Goal: Task Accomplishment & Management: Use online tool/utility

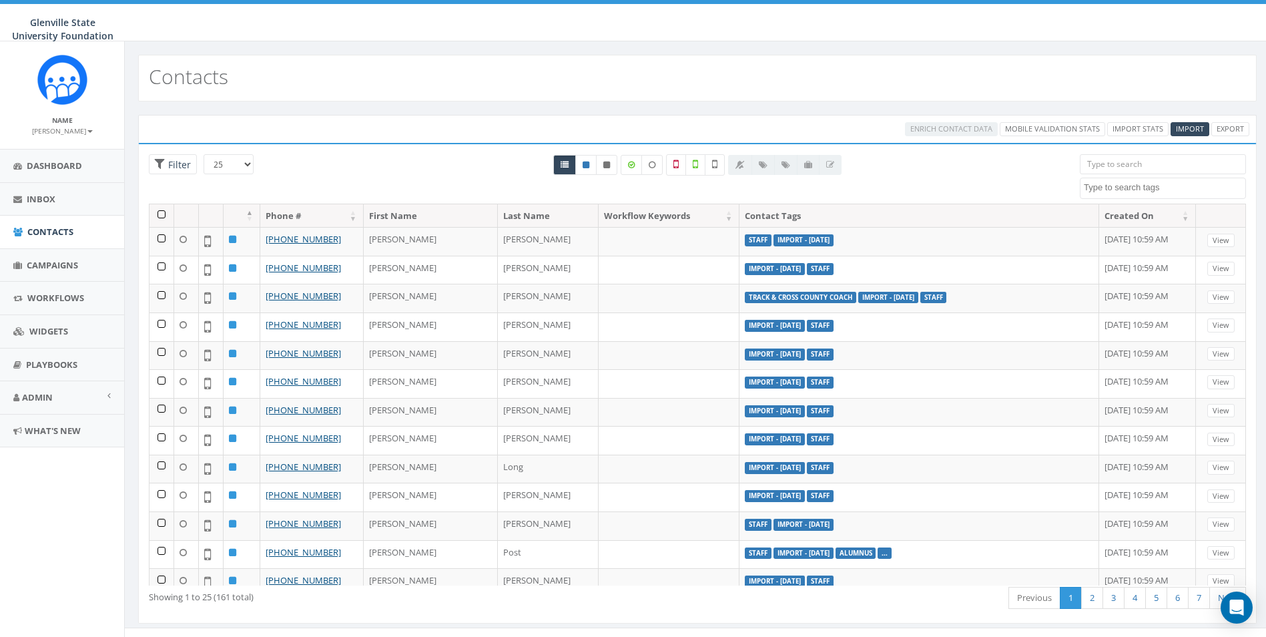
select select
click at [55, 395] on link "Admin" at bounding box center [62, 397] width 124 height 33
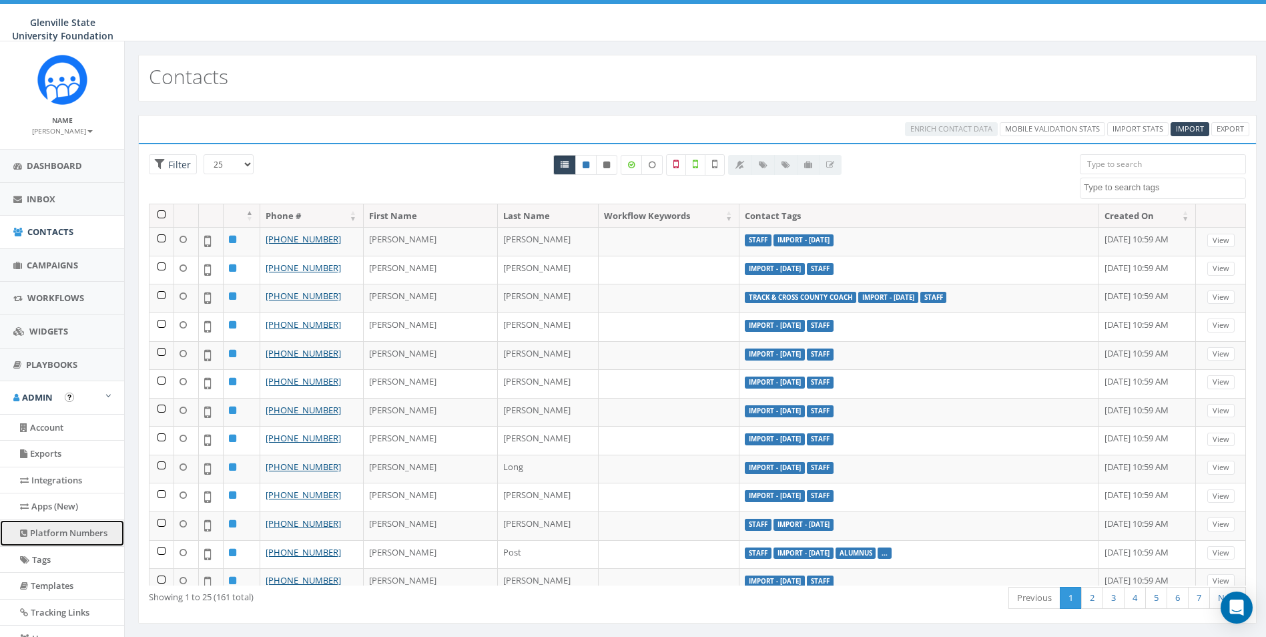
click at [49, 532] on link "Platform Numbers" at bounding box center [62, 533] width 124 height 26
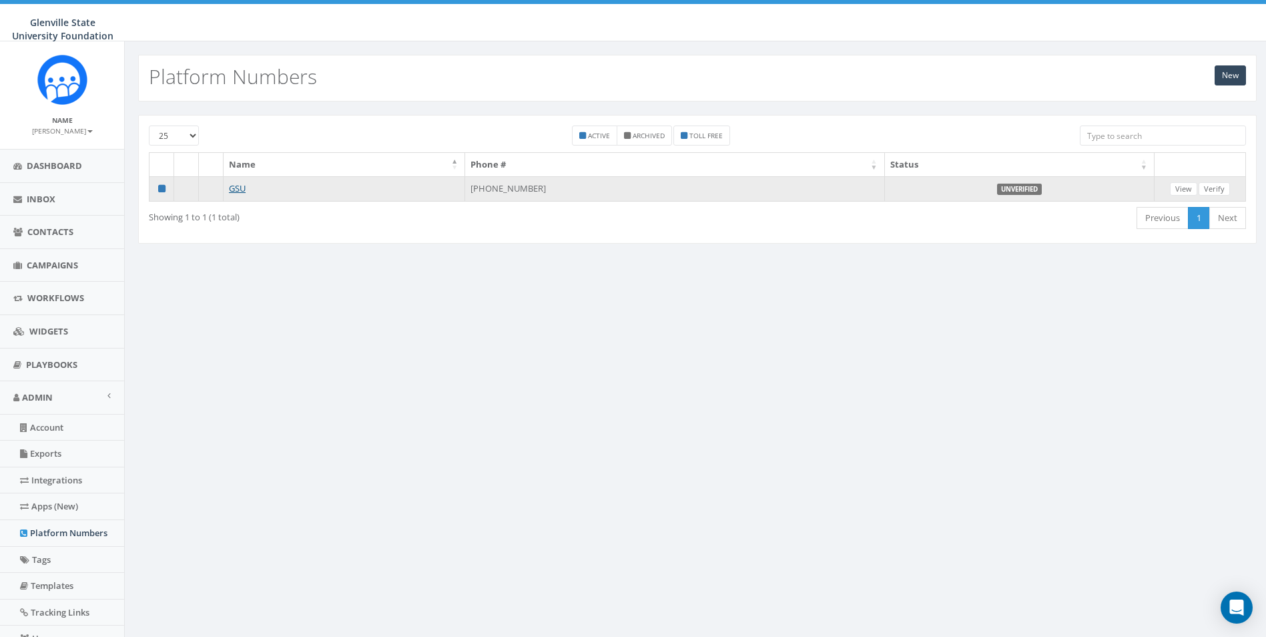
click at [1023, 191] on label "Unverified" at bounding box center [1019, 190] width 45 height 12
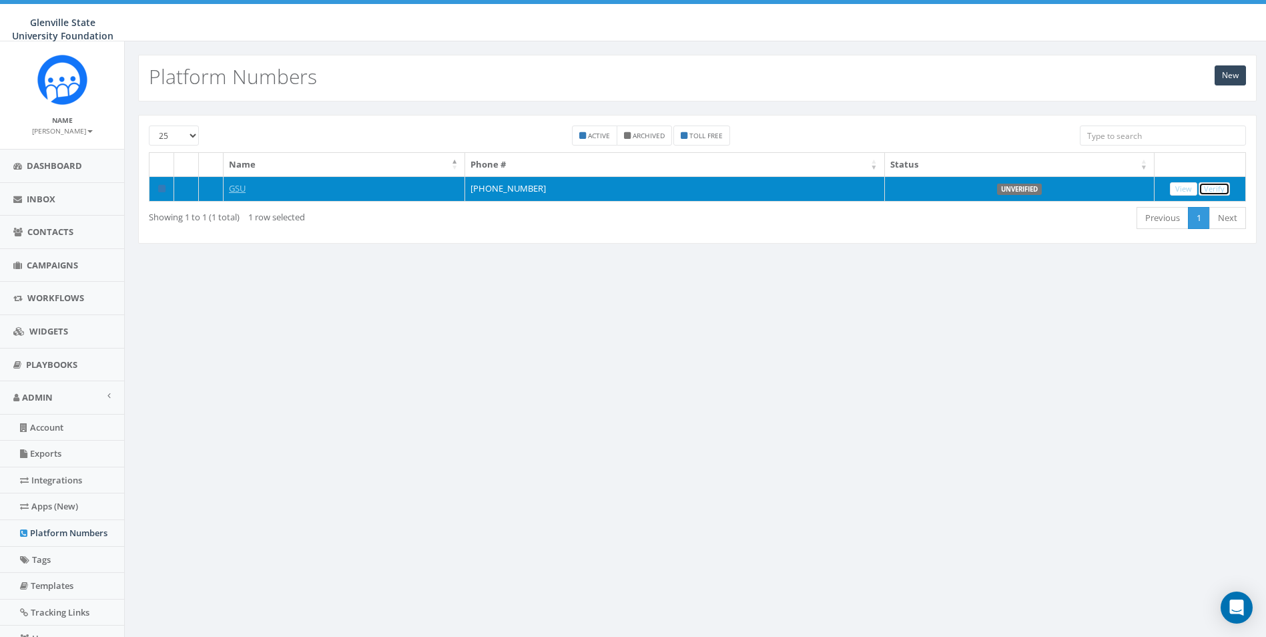
click at [1215, 183] on link "Verify" at bounding box center [1214, 189] width 31 height 14
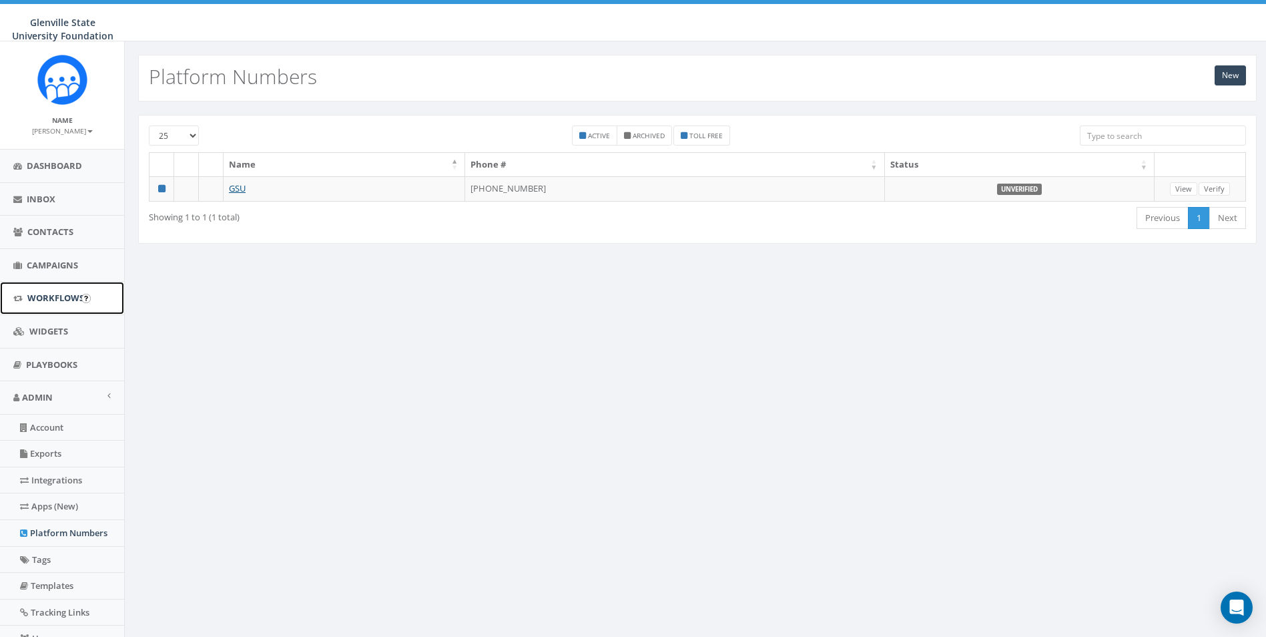
click at [52, 300] on span "Workflows" at bounding box center [55, 298] width 57 height 12
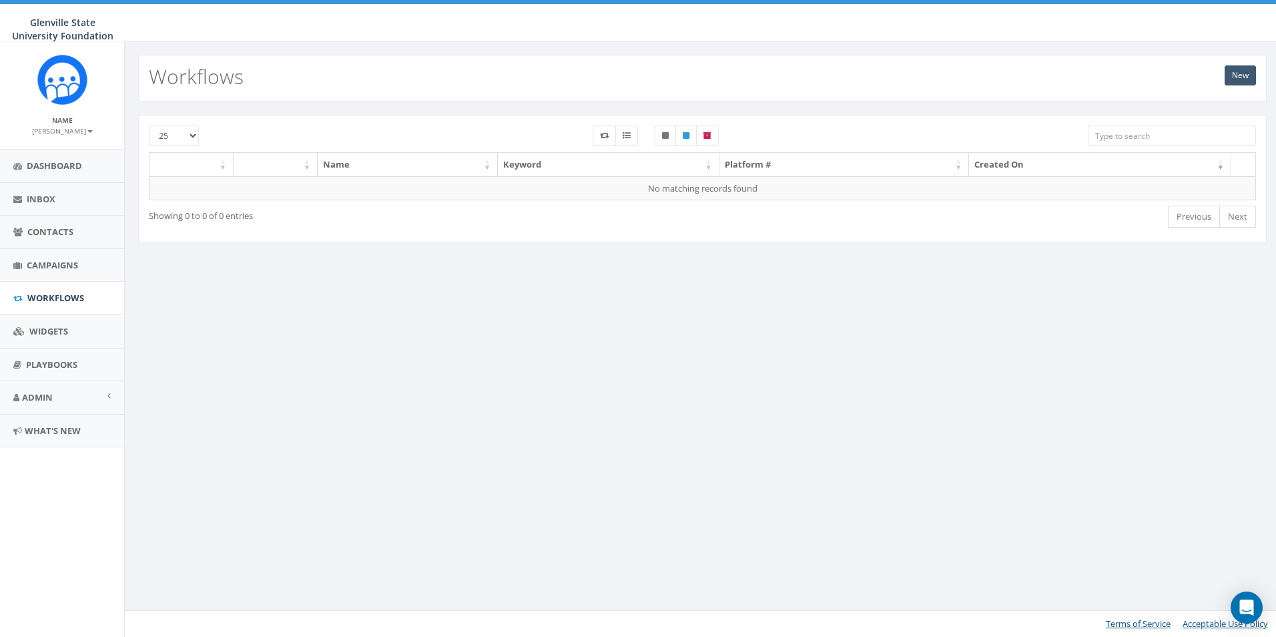
click at [1225, 84] on div "New Workflows" at bounding box center [702, 78] width 1129 height 47
click at [1229, 81] on link "New" at bounding box center [1240, 75] width 31 height 20
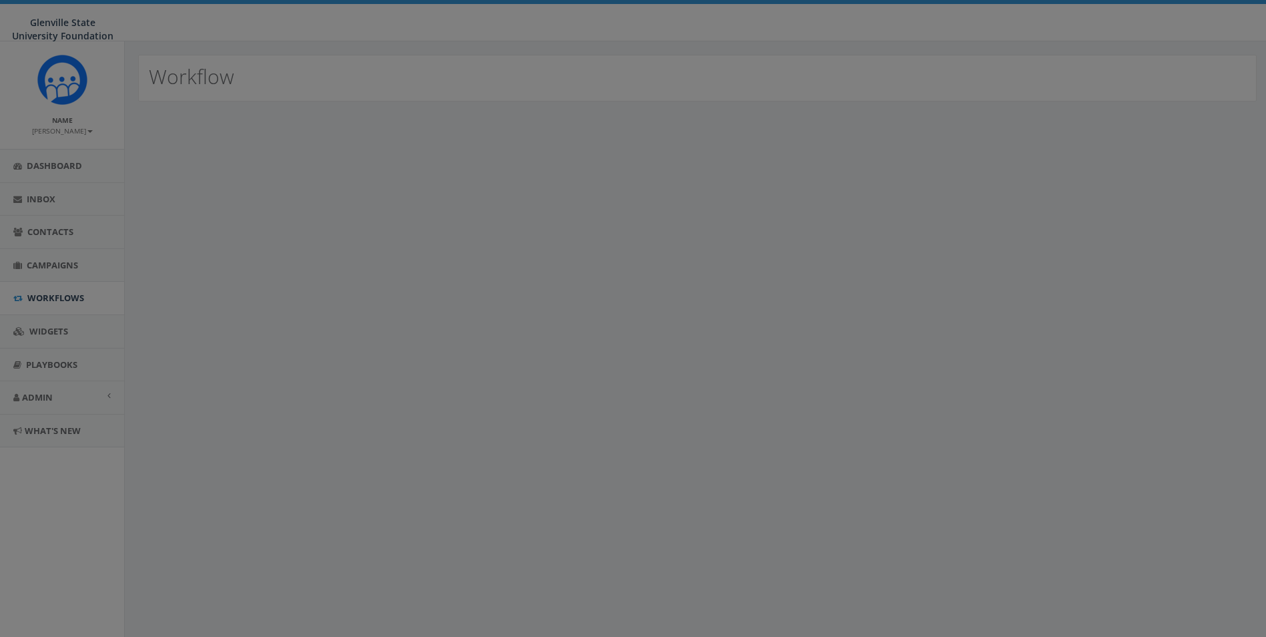
select select
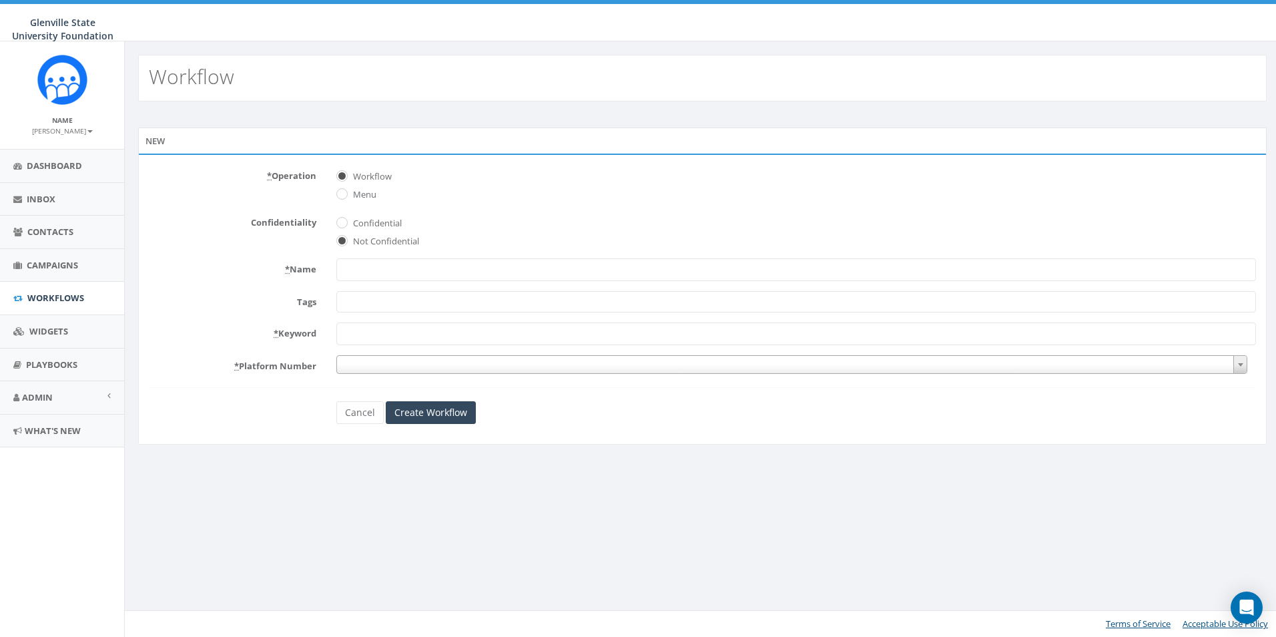
click at [368, 358] on span at bounding box center [791, 364] width 911 height 19
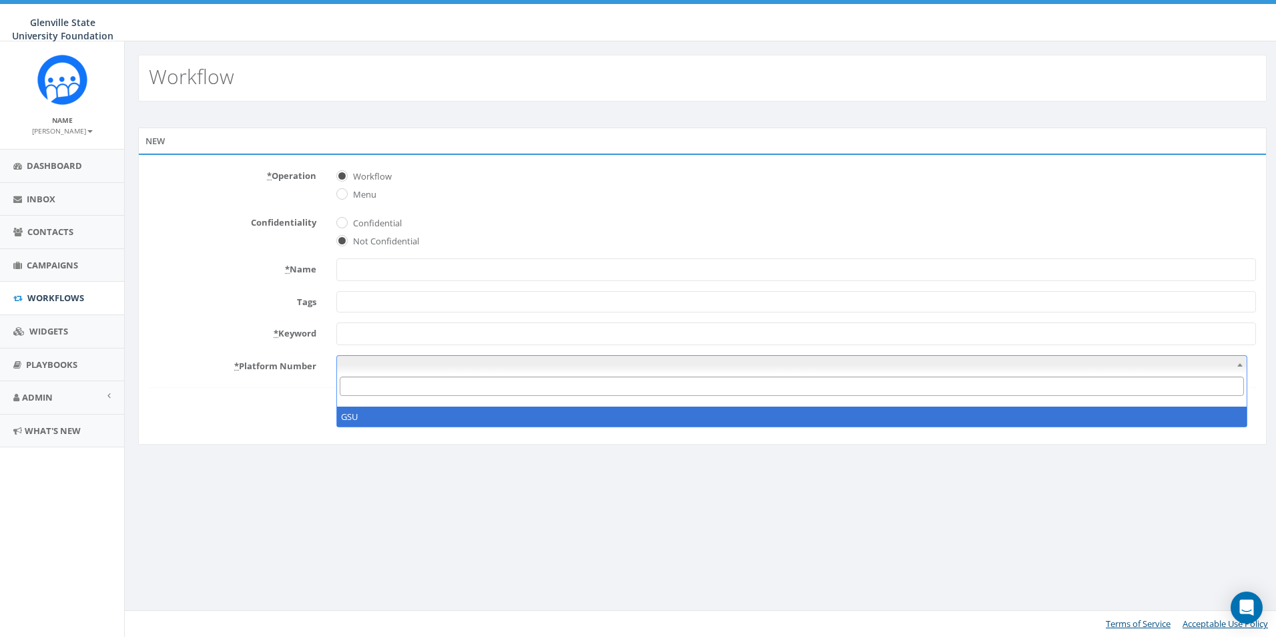
select select "7531082"
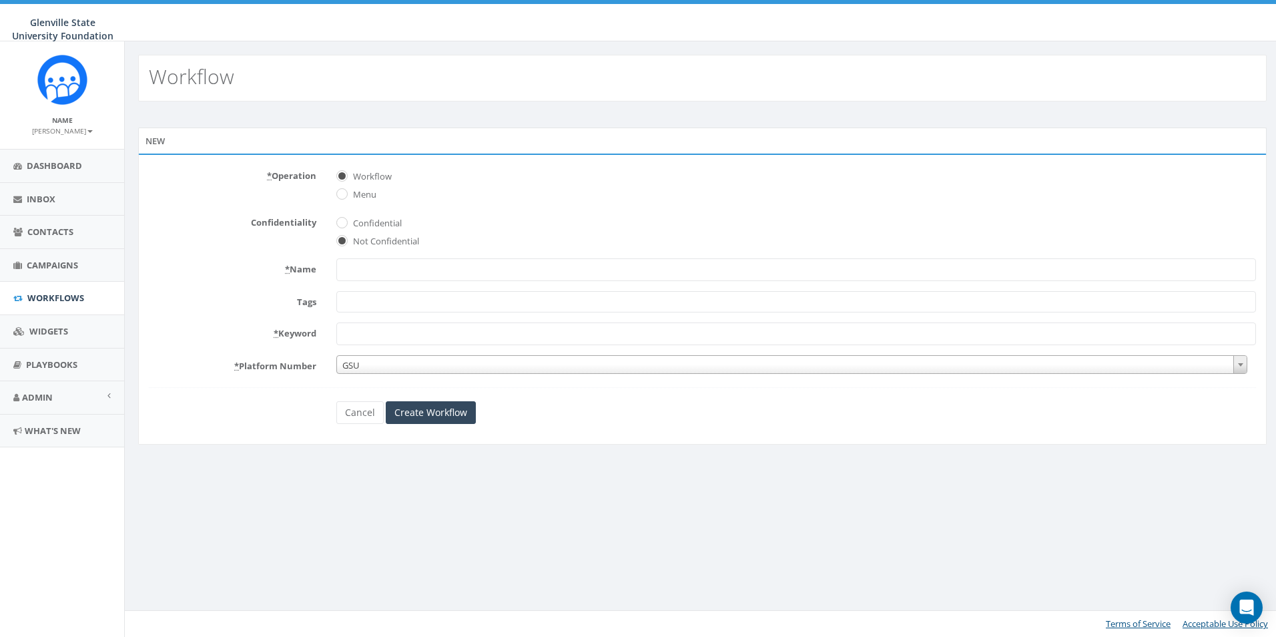
click at [379, 334] on input "* Keyword" at bounding box center [796, 333] width 920 height 23
click at [366, 266] on input "* Name" at bounding box center [796, 269] width 920 height 23
click at [269, 175] on abbr "*" at bounding box center [269, 176] width 5 height 12
click at [1245, 603] on icon "Open Intercom Messenger" at bounding box center [1246, 607] width 15 height 17
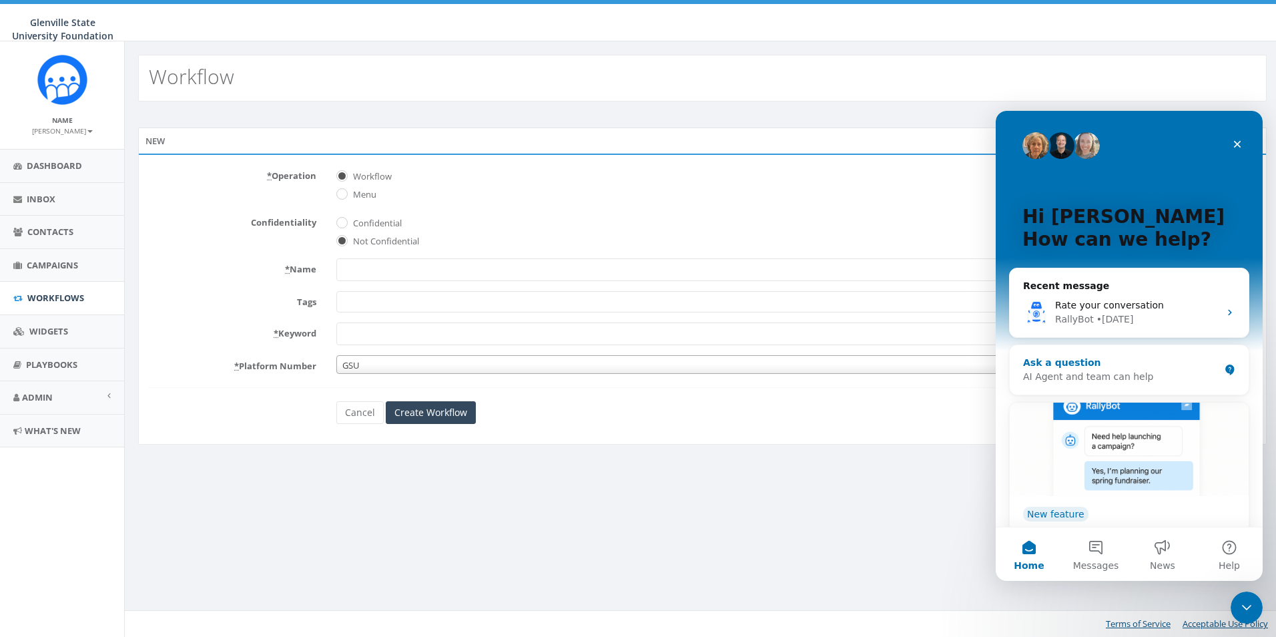
click at [1127, 375] on div "AI Agent and team can help" at bounding box center [1121, 377] width 196 height 14
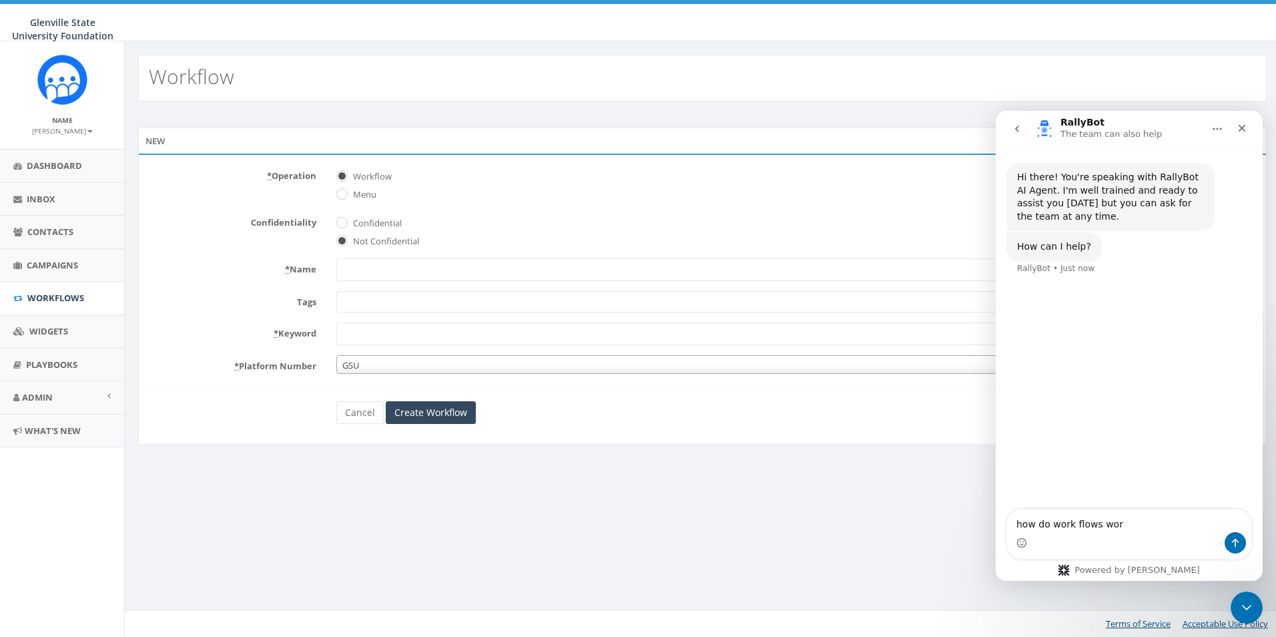
type textarea "how do work flows work"
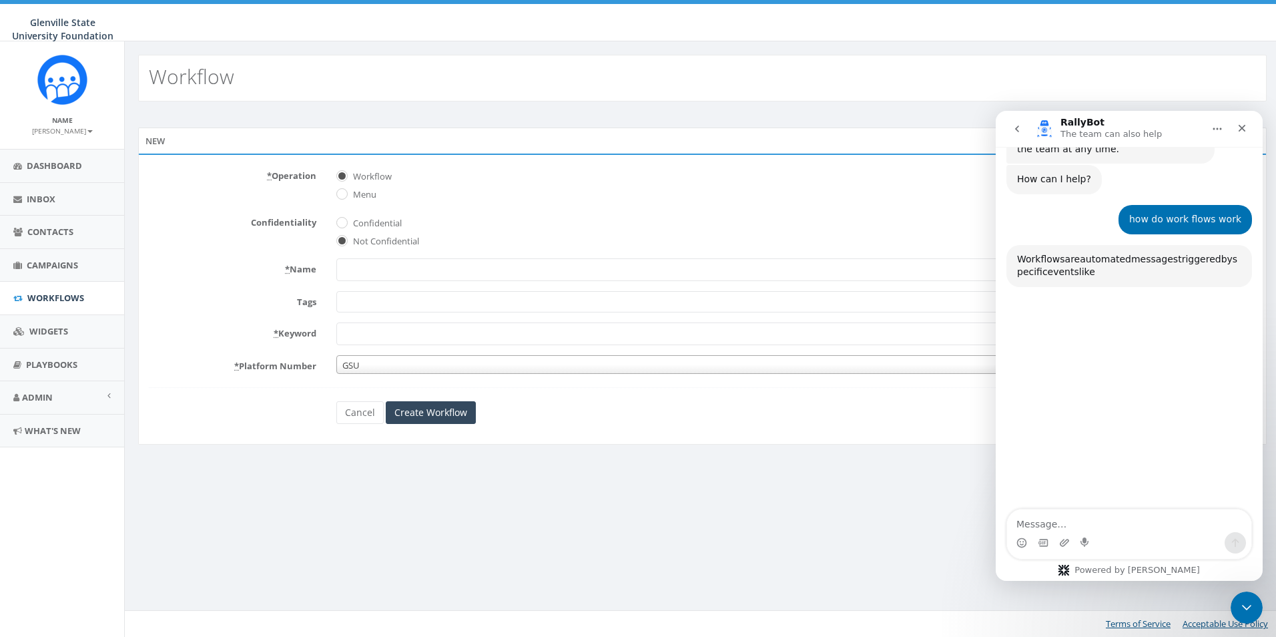
scroll to position [129, 0]
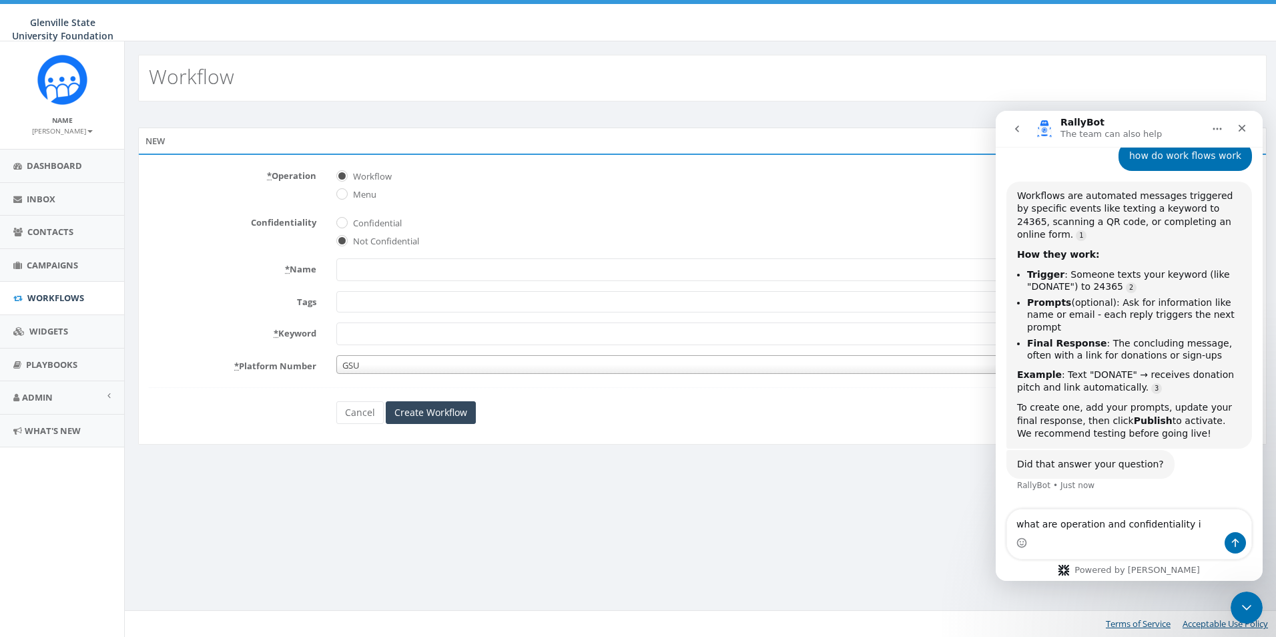
type textarea "what are operation and confidentiality"
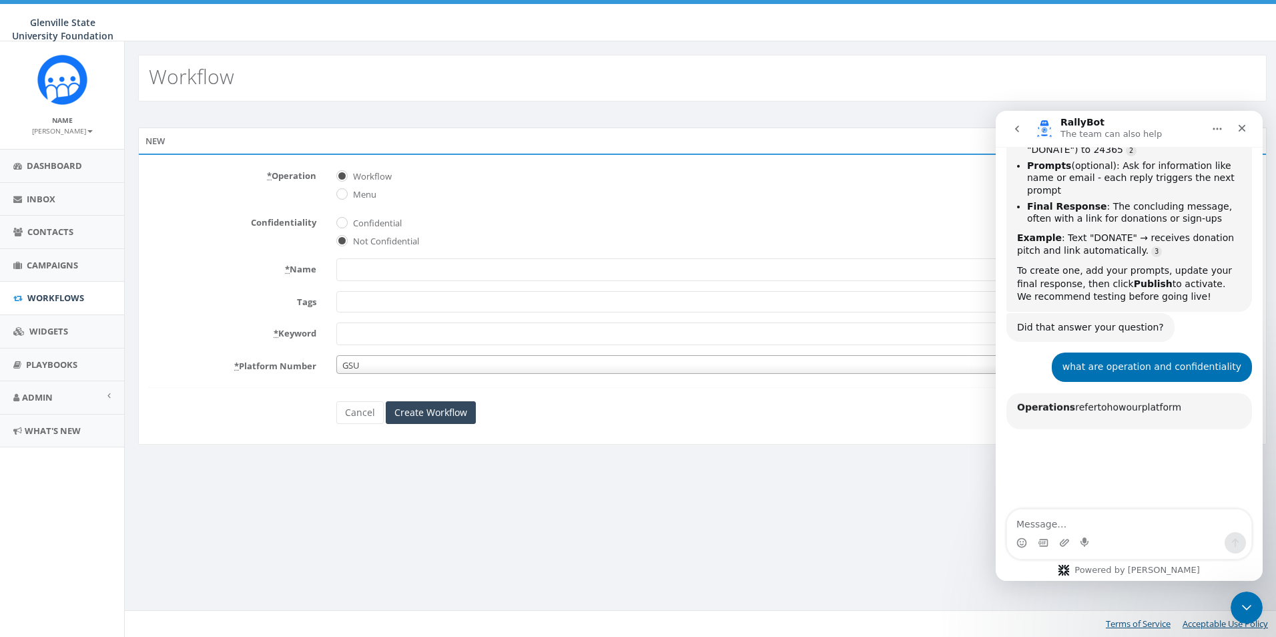
scroll to position [459, 0]
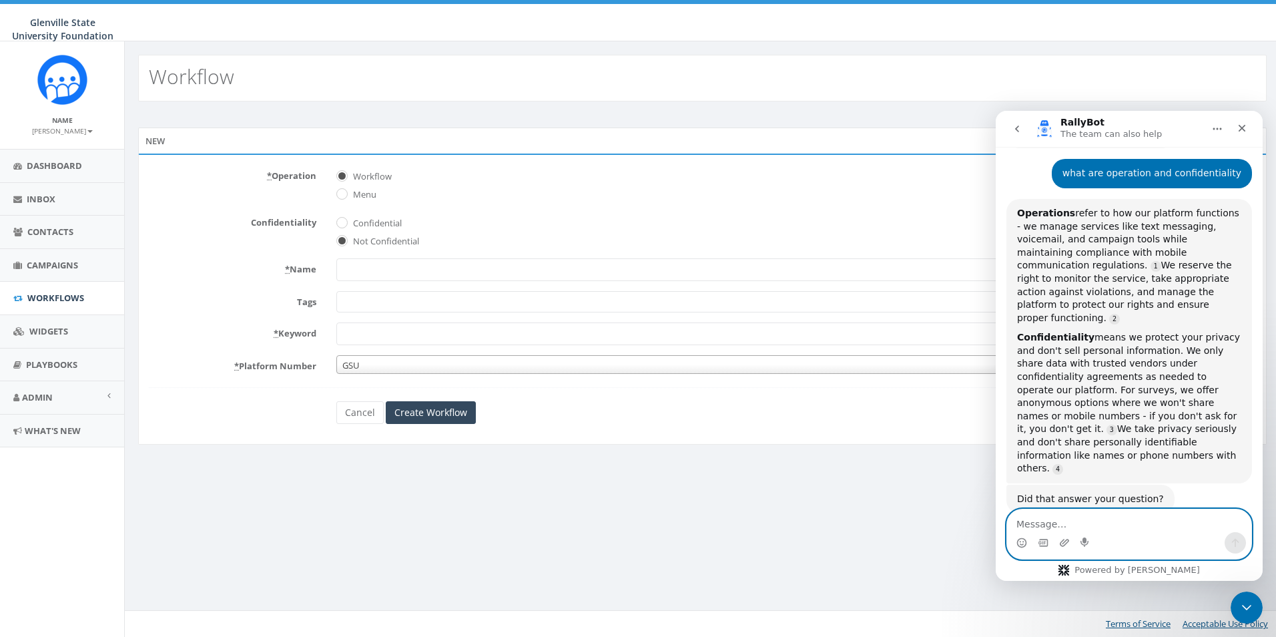
click at [1051, 511] on textarea "Message…" at bounding box center [1129, 520] width 244 height 23
type textarea "i meant in terms of setting up a work flow"
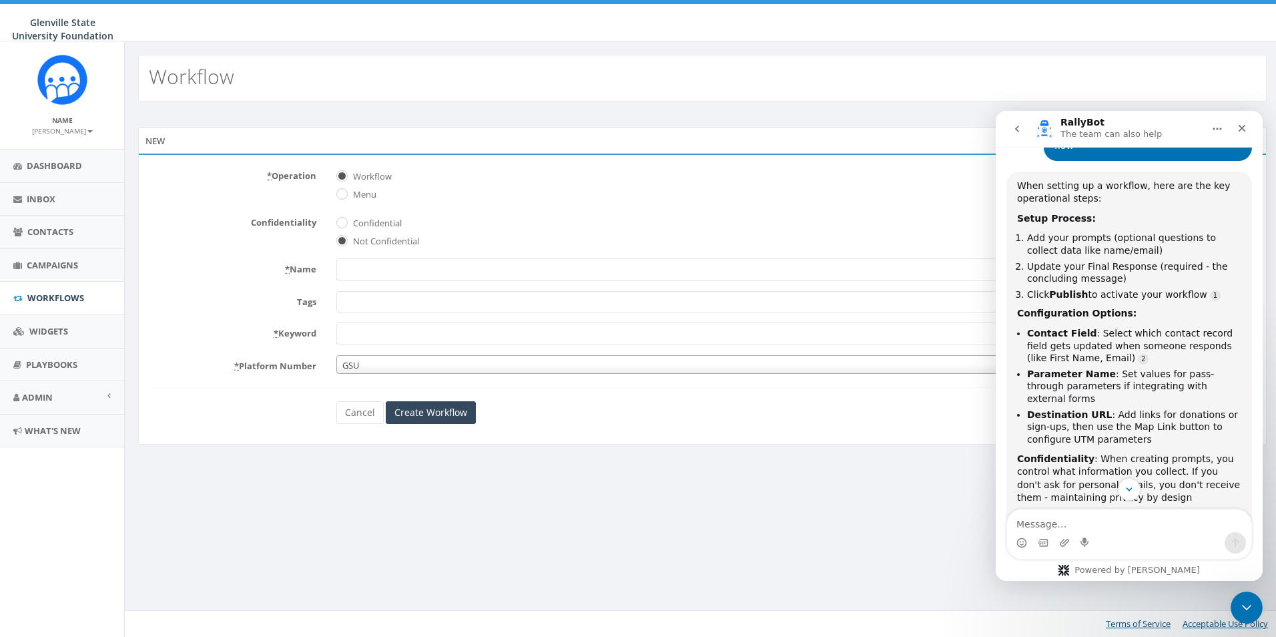
scroll to position [887, 0]
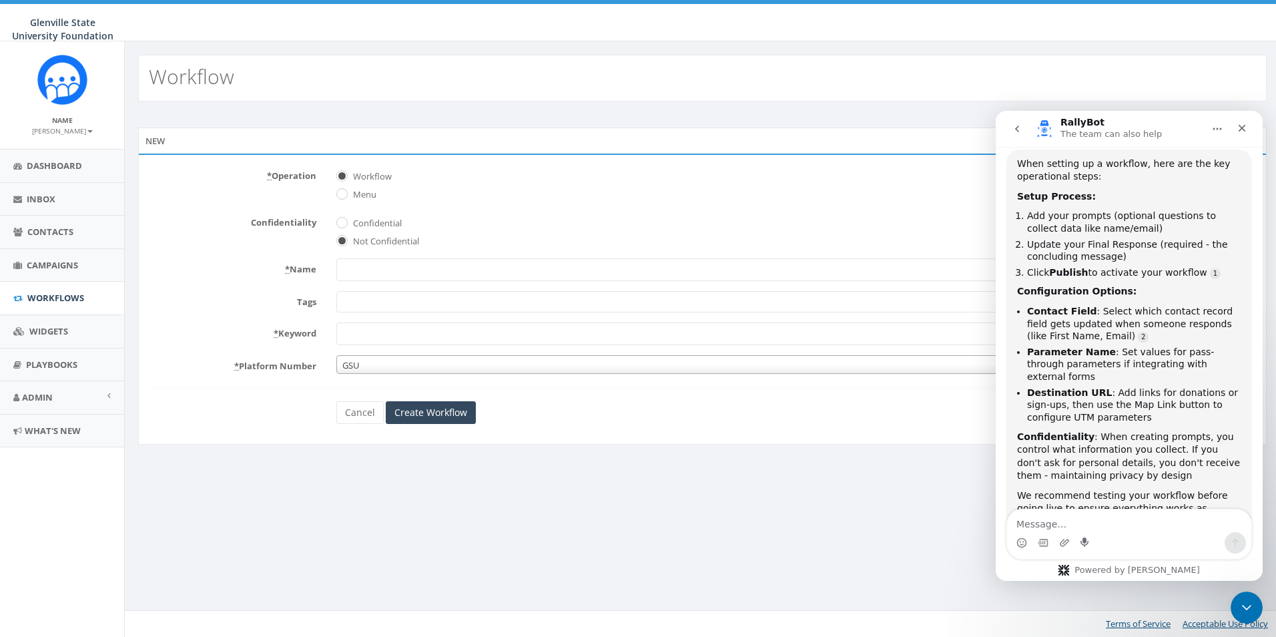
click at [1083, 538] on div "Intercom messenger" at bounding box center [1129, 542] width 244 height 21
click at [1097, 531] on textarea "Message…" at bounding box center [1129, 520] width 244 height 23
type textarea "yea"
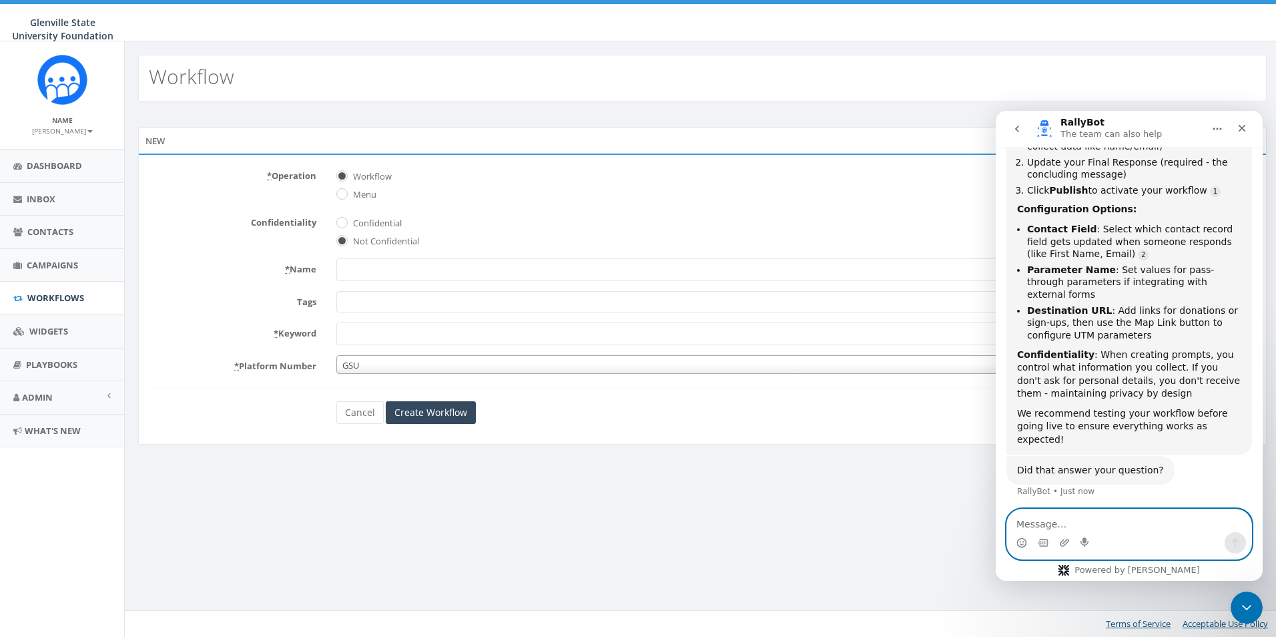
scroll to position [971, 0]
click at [362, 194] on label "Menu" at bounding box center [363, 194] width 27 height 13
click at [345, 194] on input "Menu" at bounding box center [340, 195] width 9 height 9
radio input "true"
click at [339, 179] on input "Workflow" at bounding box center [340, 176] width 9 height 9
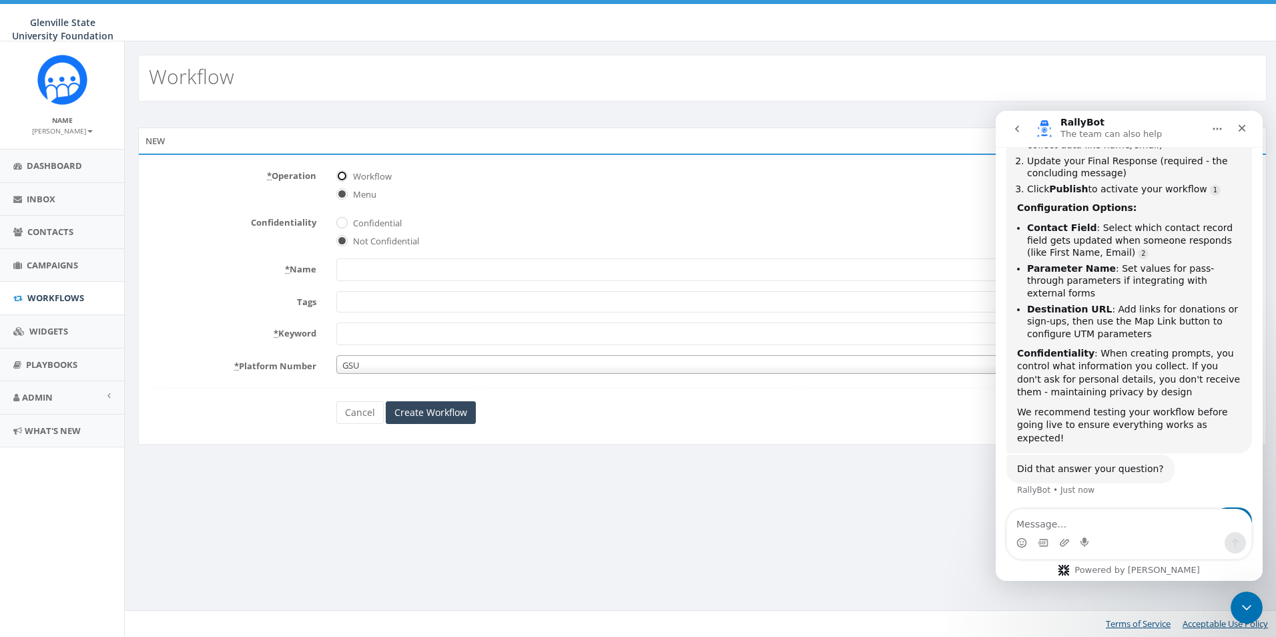
radio input "true"
click at [363, 263] on input "* Name" at bounding box center [796, 269] width 920 height 23
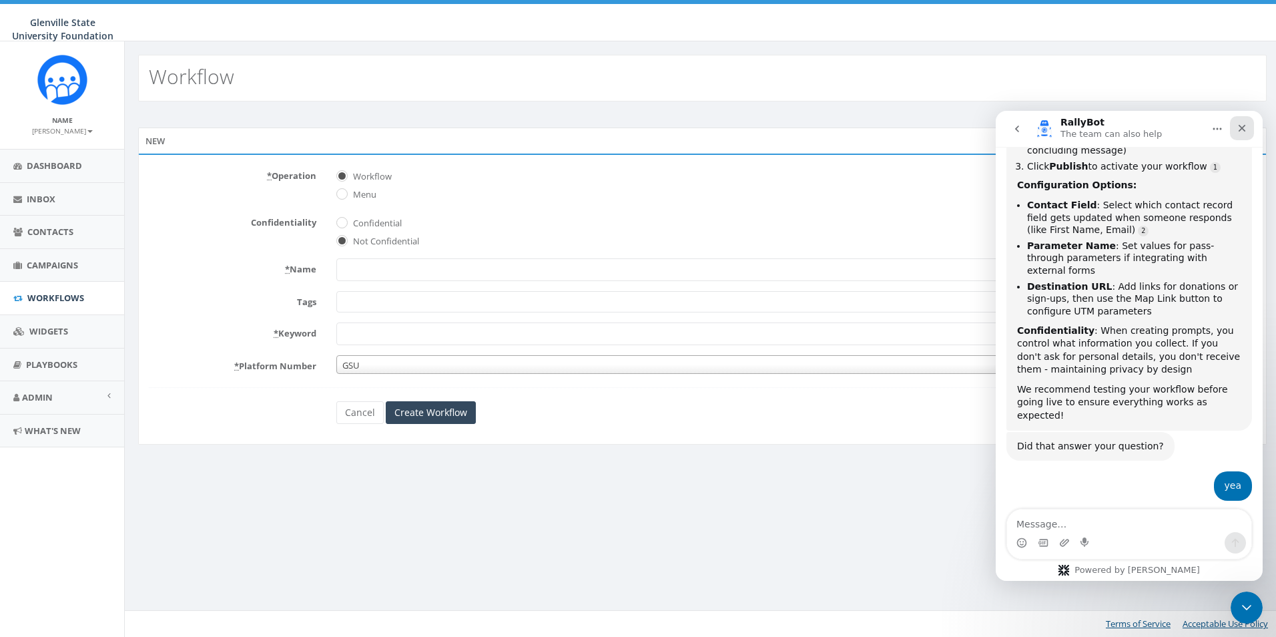
click at [1242, 128] on icon "Close" at bounding box center [1242, 128] width 7 height 7
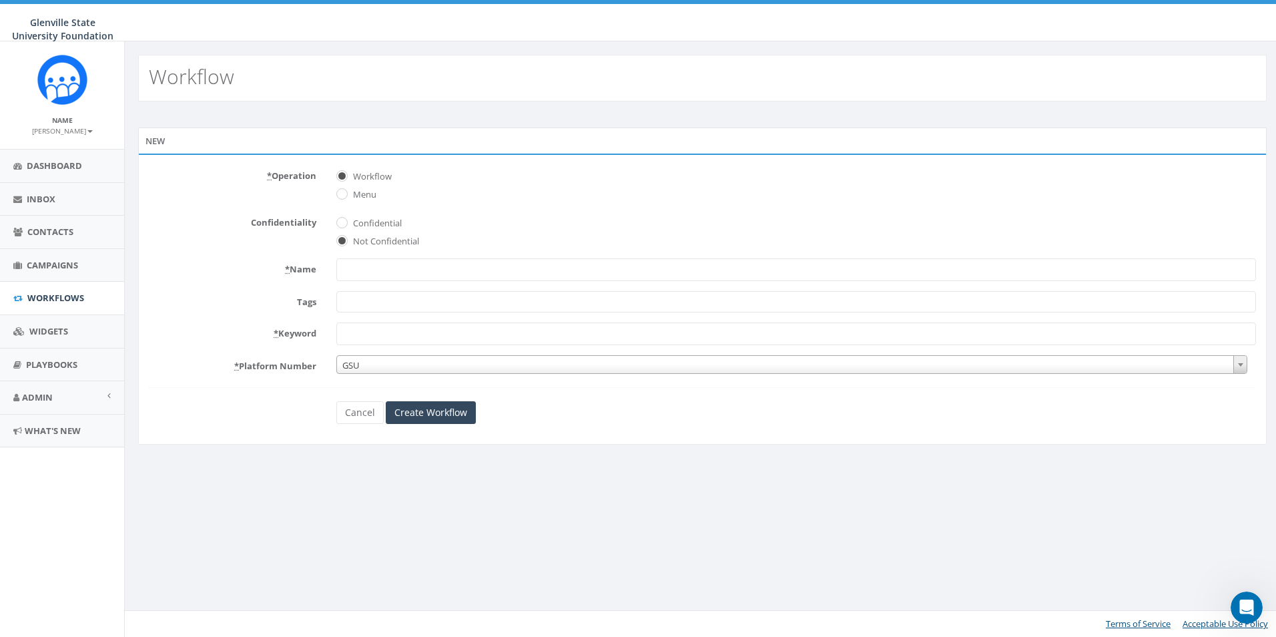
click at [564, 270] on input "* Name" at bounding box center [796, 269] width 920 height 23
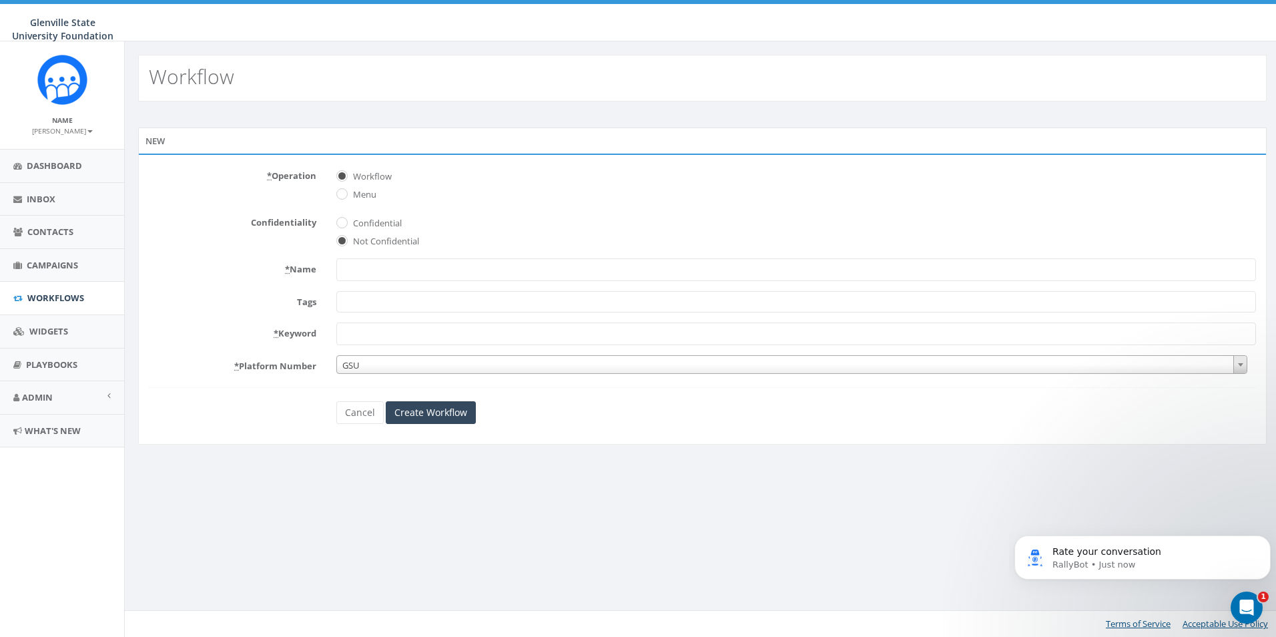
scroll to position [1090, 0]
click at [406, 328] on input "* Keyword" at bounding box center [796, 333] width 920 height 23
type input "GSU"
click at [392, 278] on input "* Name" at bounding box center [796, 269] width 920 height 23
drag, startPoint x: 394, startPoint y: 280, endPoint x: 330, endPoint y: 296, distance: 66.5
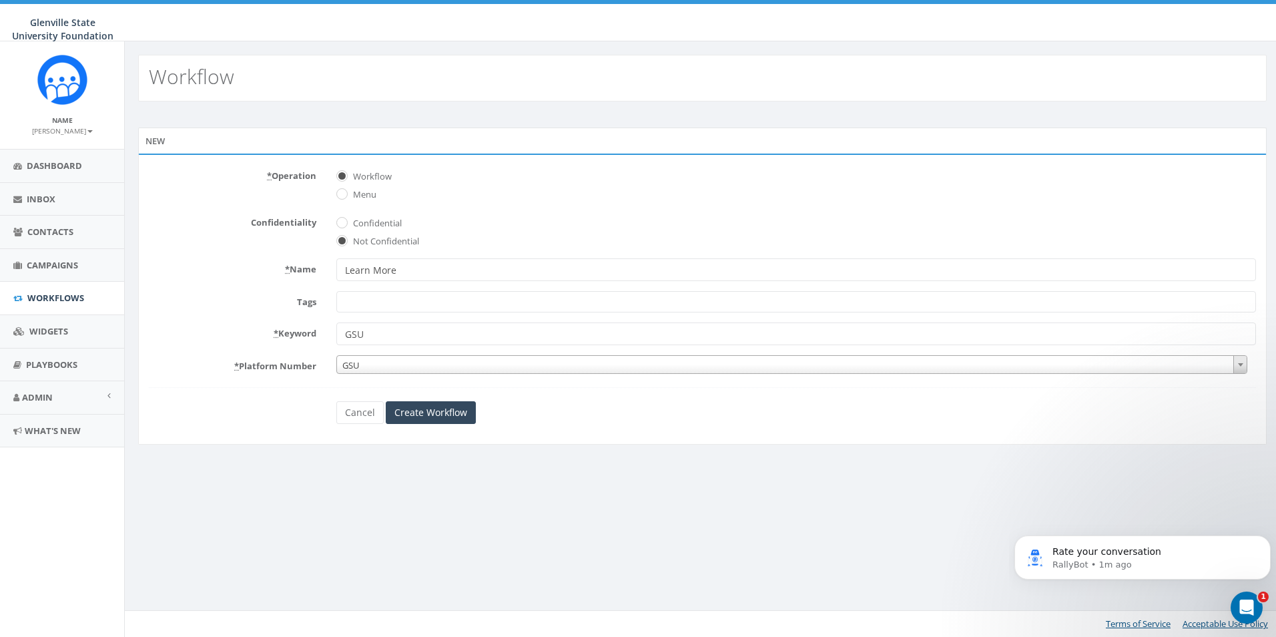
click at [333, 292] on form "* Operation Workflow Menu Confidentiality Confidential Not Confidential * Name …" at bounding box center [702, 294] width 1107 height 259
type input "Donate"
click at [431, 407] on input "Create Workflow" at bounding box center [431, 412] width 90 height 23
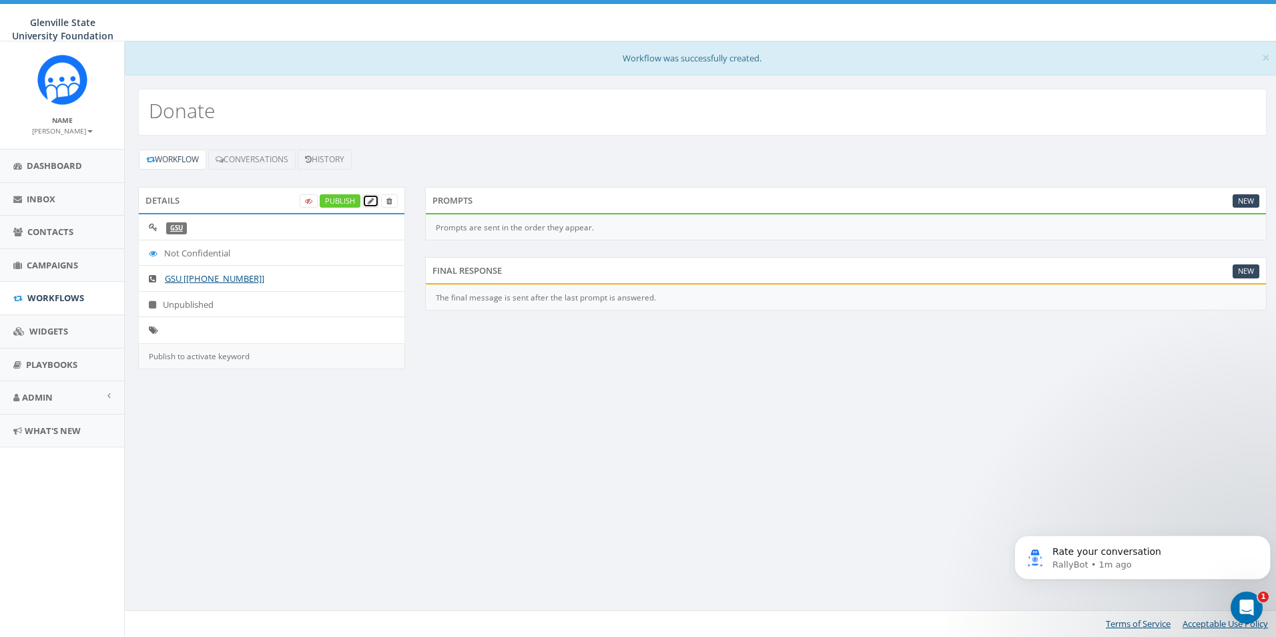
click at [374, 200] on link at bounding box center [370, 201] width 17 height 14
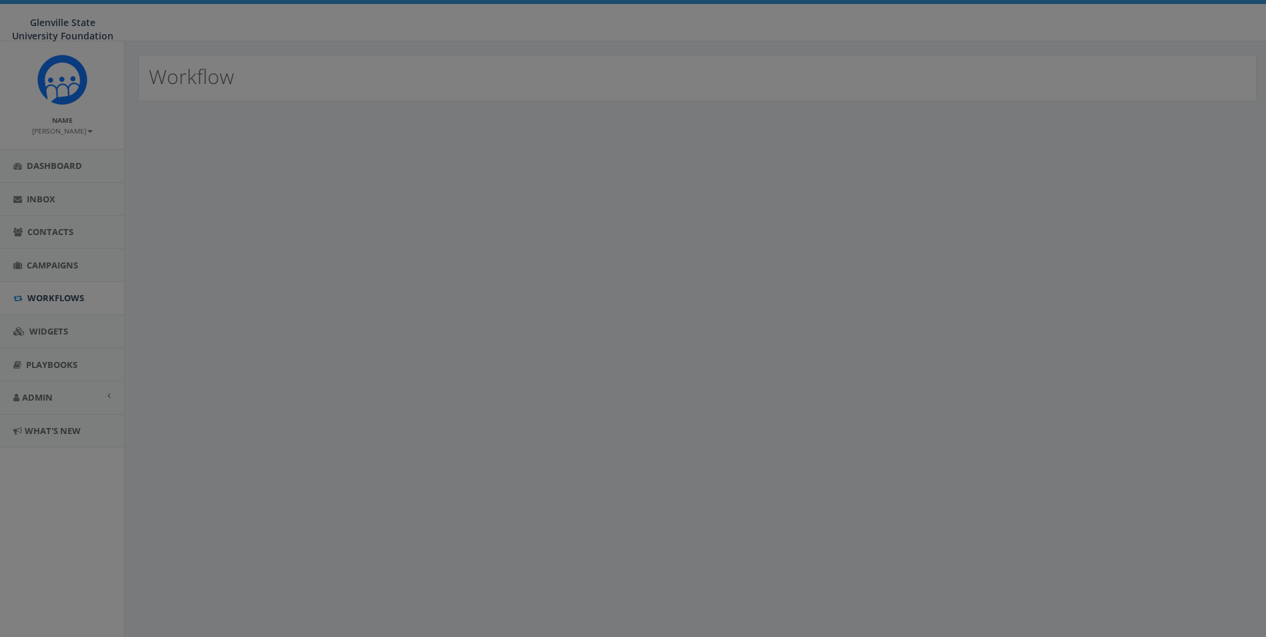
select select
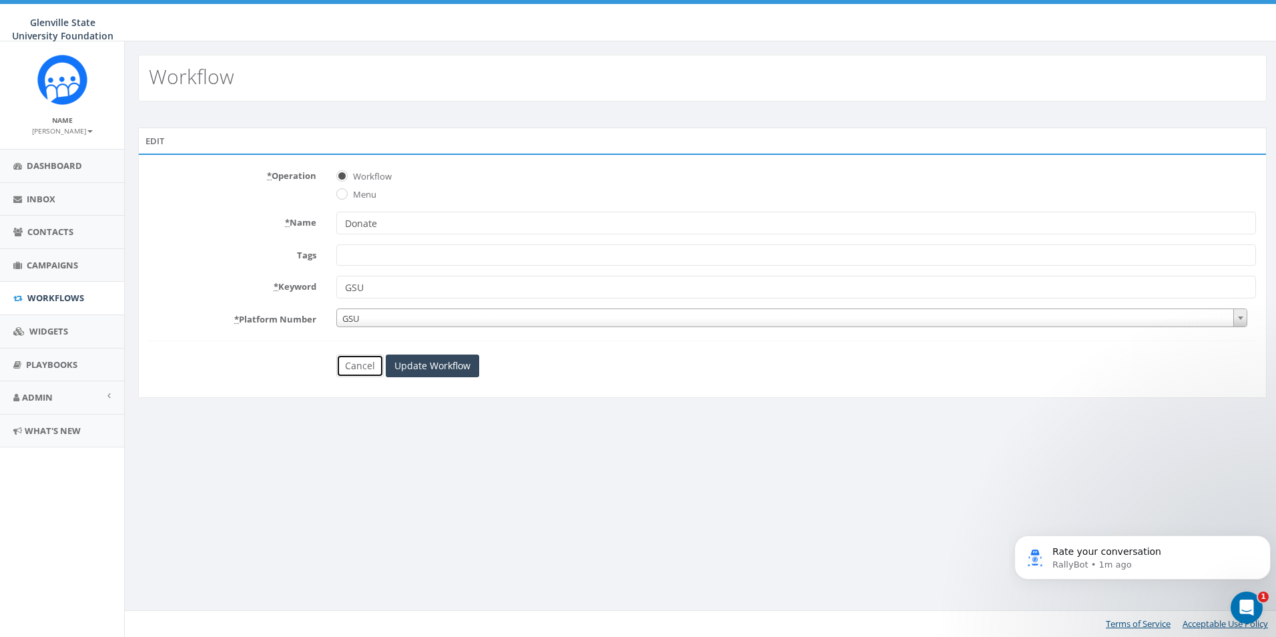
click at [371, 363] on link "Cancel" at bounding box center [359, 365] width 47 height 23
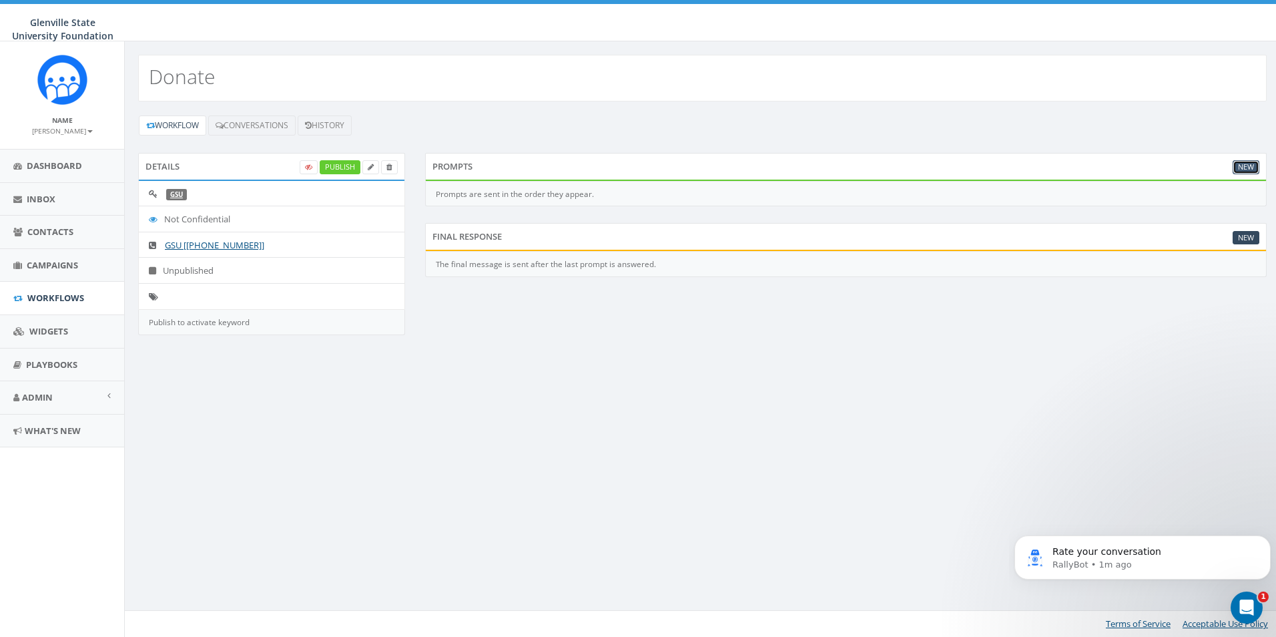
click at [1253, 170] on link "New" at bounding box center [1246, 167] width 27 height 14
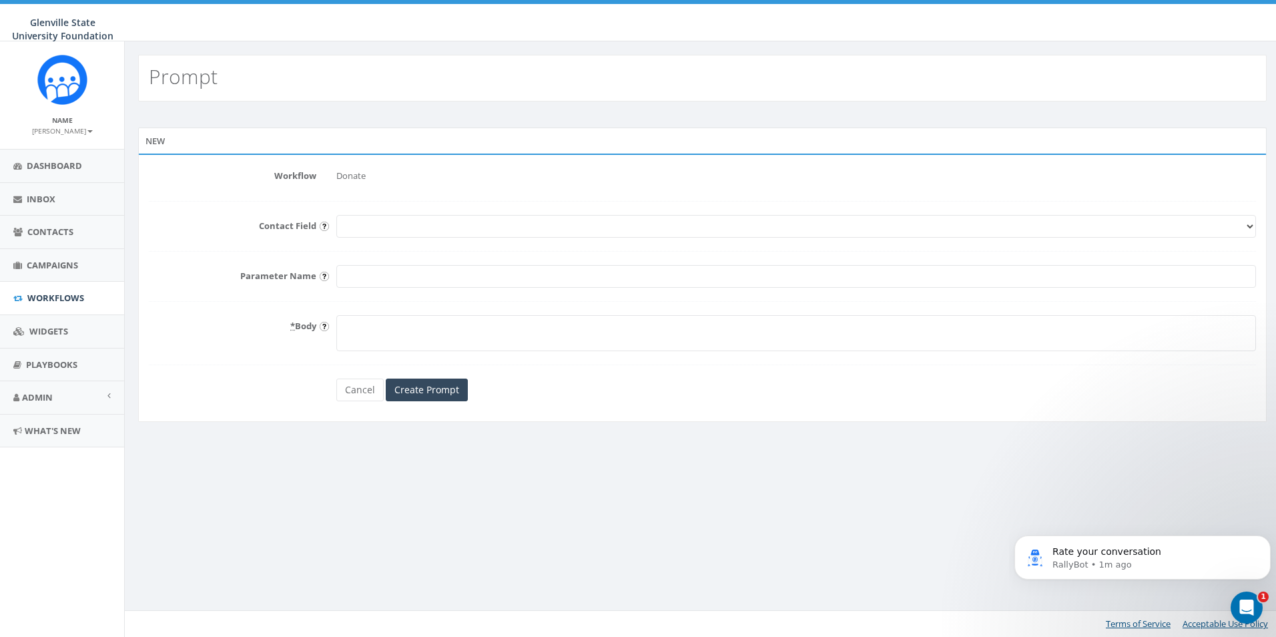
select select "First Name"
click at [336, 215] on select "First Name Last Name Email" at bounding box center [796, 226] width 920 height 23
click at [404, 278] on input "Parameter Name" at bounding box center [796, 276] width 920 height 23
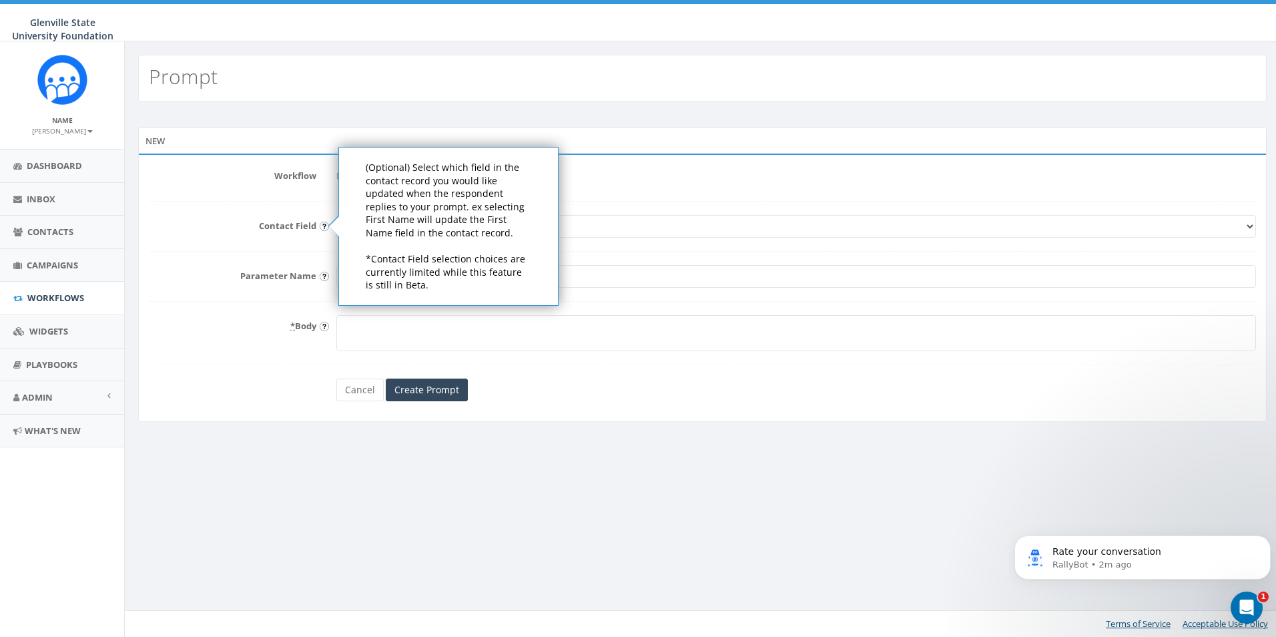
click at [324, 226] on input "image" at bounding box center [324, 226] width 9 height 9
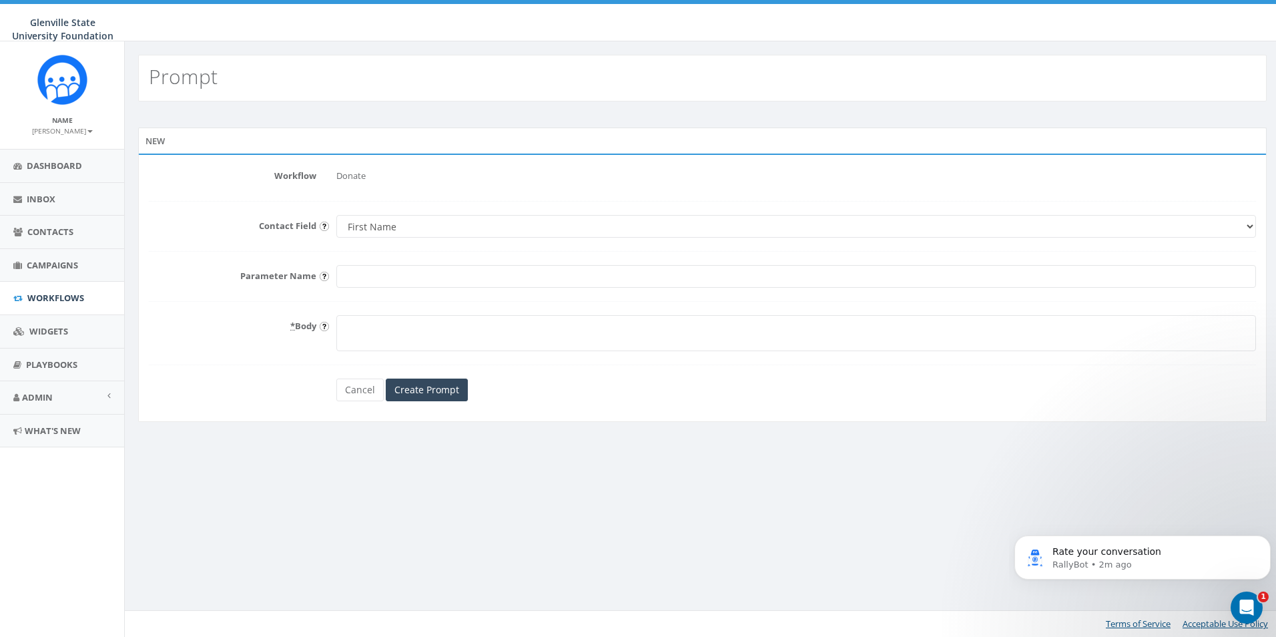
click at [324, 226] on input "image" at bounding box center [324, 226] width 9 height 9
click at [642, 223] on select "First Name Last Name Email" at bounding box center [796, 226] width 920 height 23
select select
click at [336, 215] on select "First Name Last Name Email" at bounding box center [796, 226] width 920 height 23
click at [462, 340] on textarea "* Body" at bounding box center [796, 333] width 920 height 36
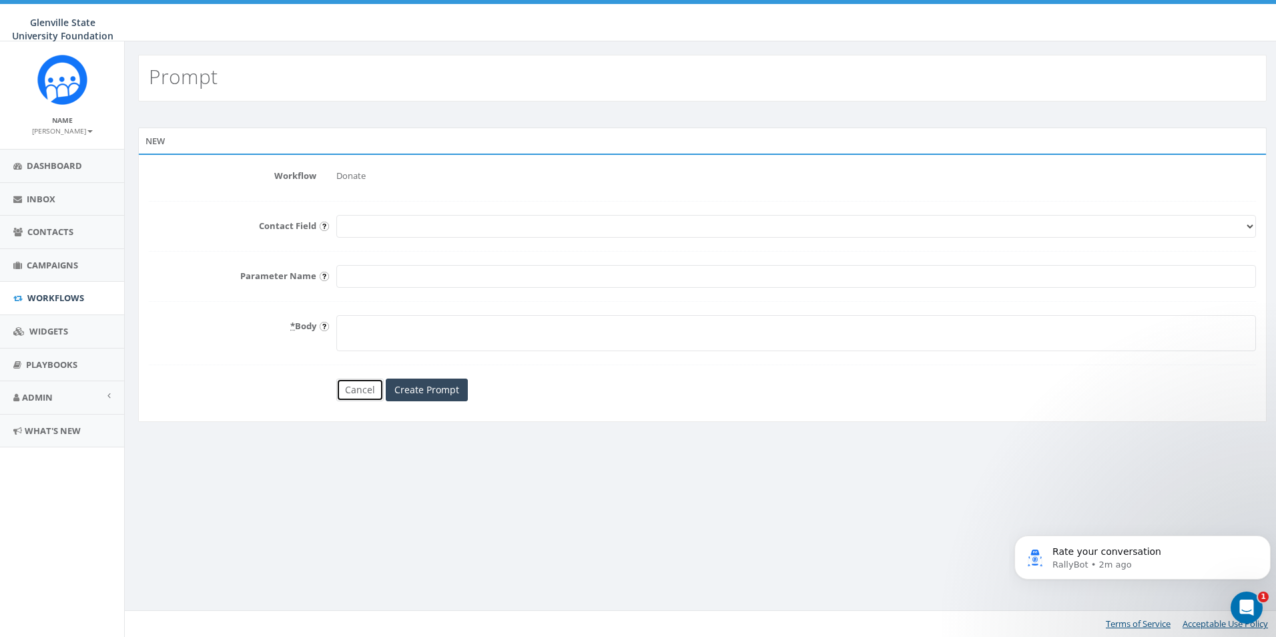
click at [366, 396] on link "Cancel" at bounding box center [359, 389] width 47 height 23
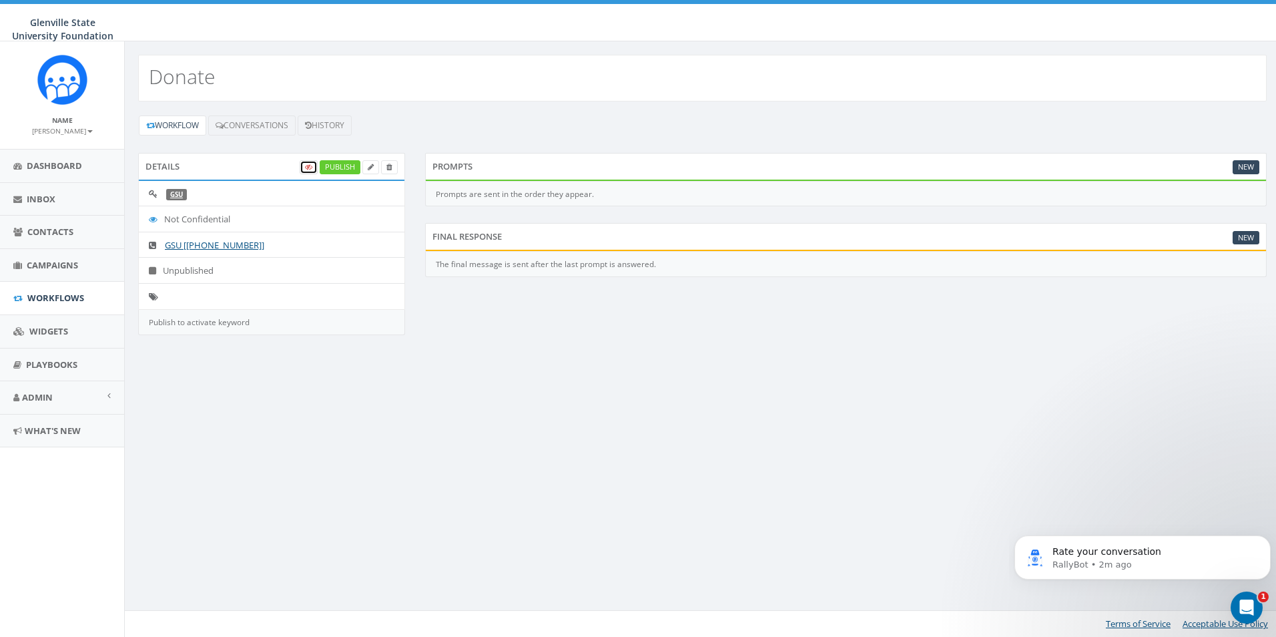
click at [309, 172] on link at bounding box center [309, 167] width 18 height 14
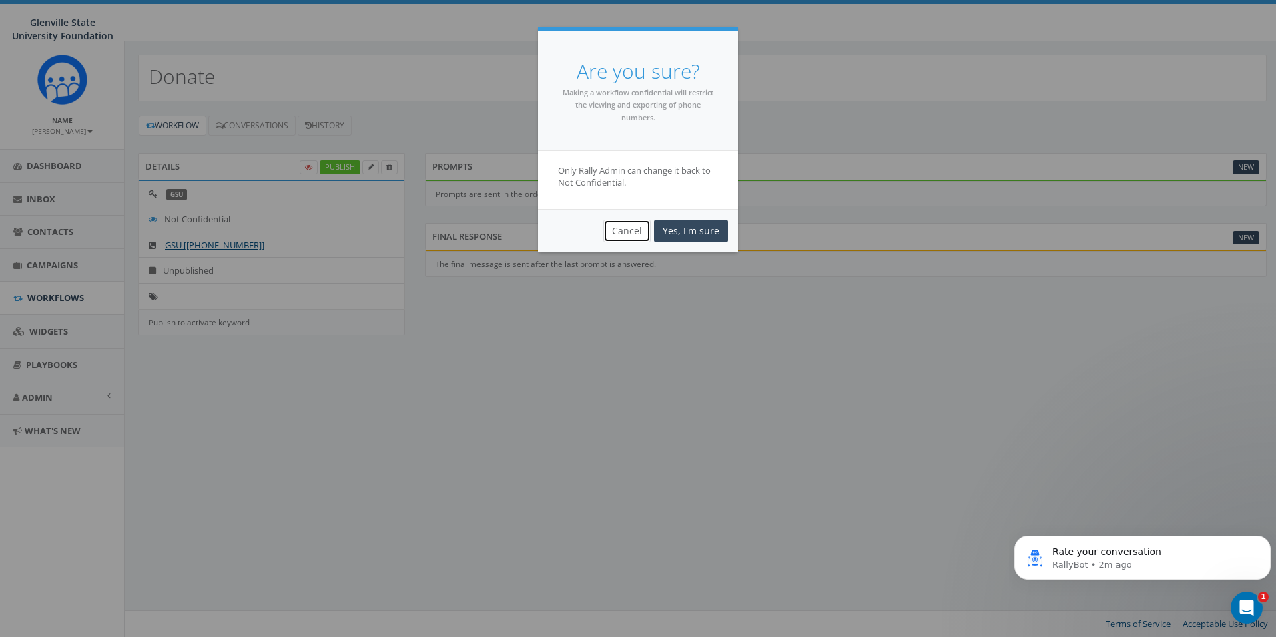
click at [622, 232] on button "Cancel" at bounding box center [626, 231] width 47 height 23
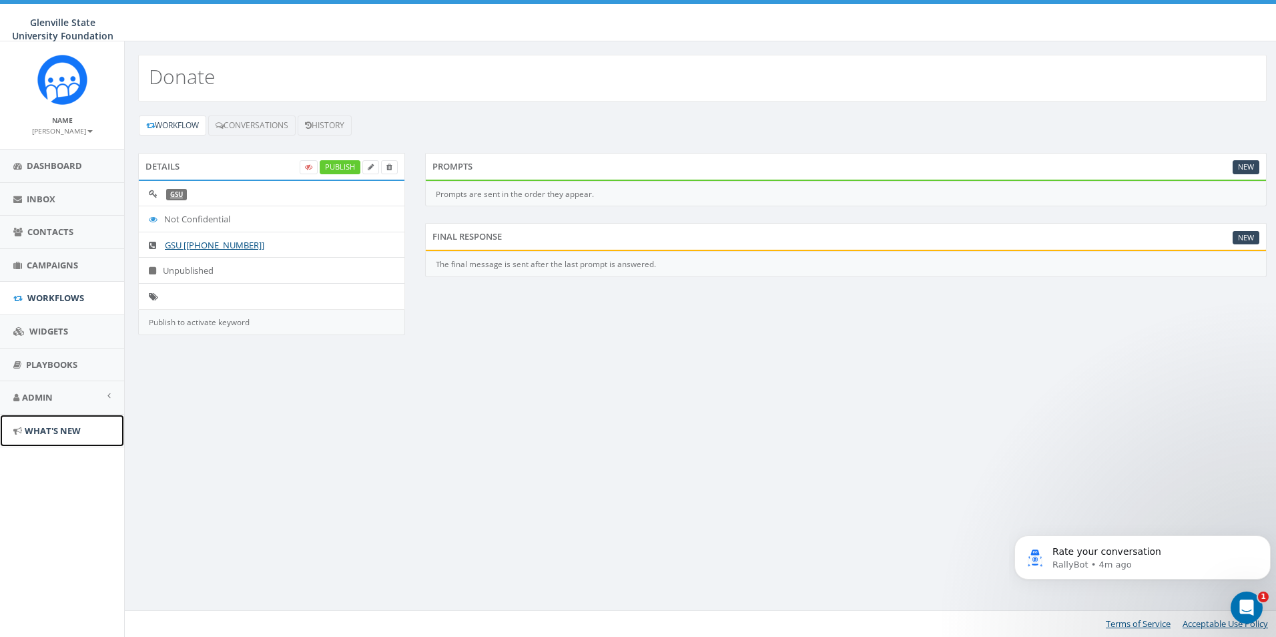
click at [96, 426] on link "What's New" at bounding box center [62, 431] width 124 height 33
click at [106, 403] on link "Admin" at bounding box center [62, 397] width 124 height 33
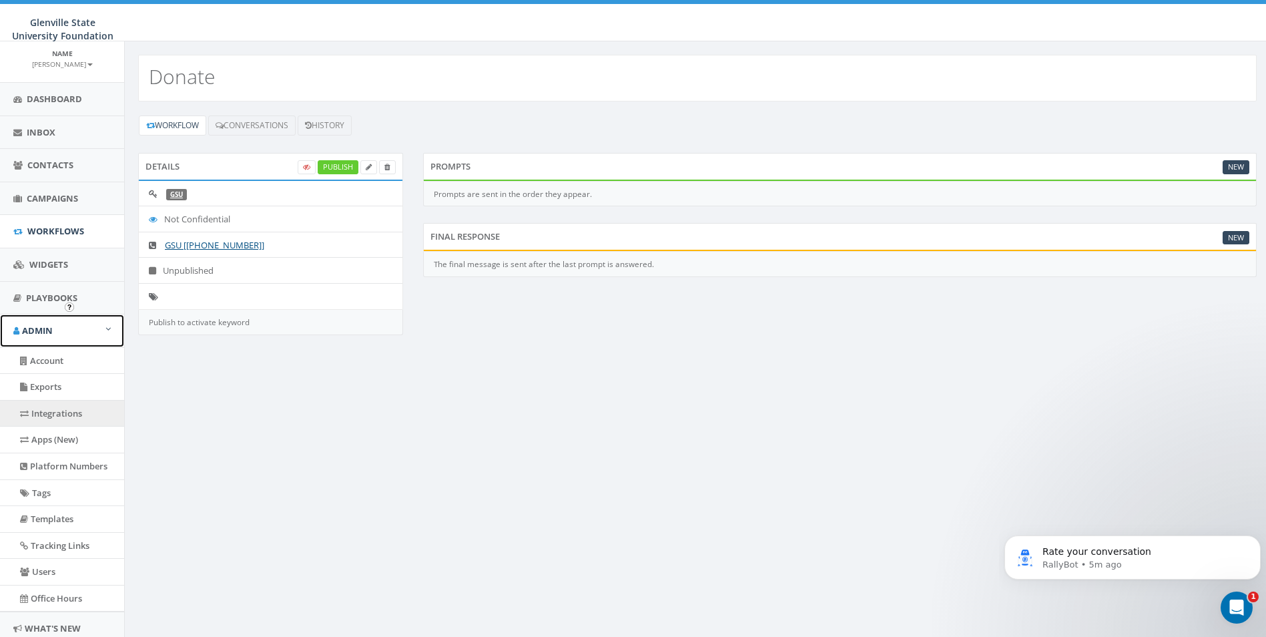
scroll to position [113, 0]
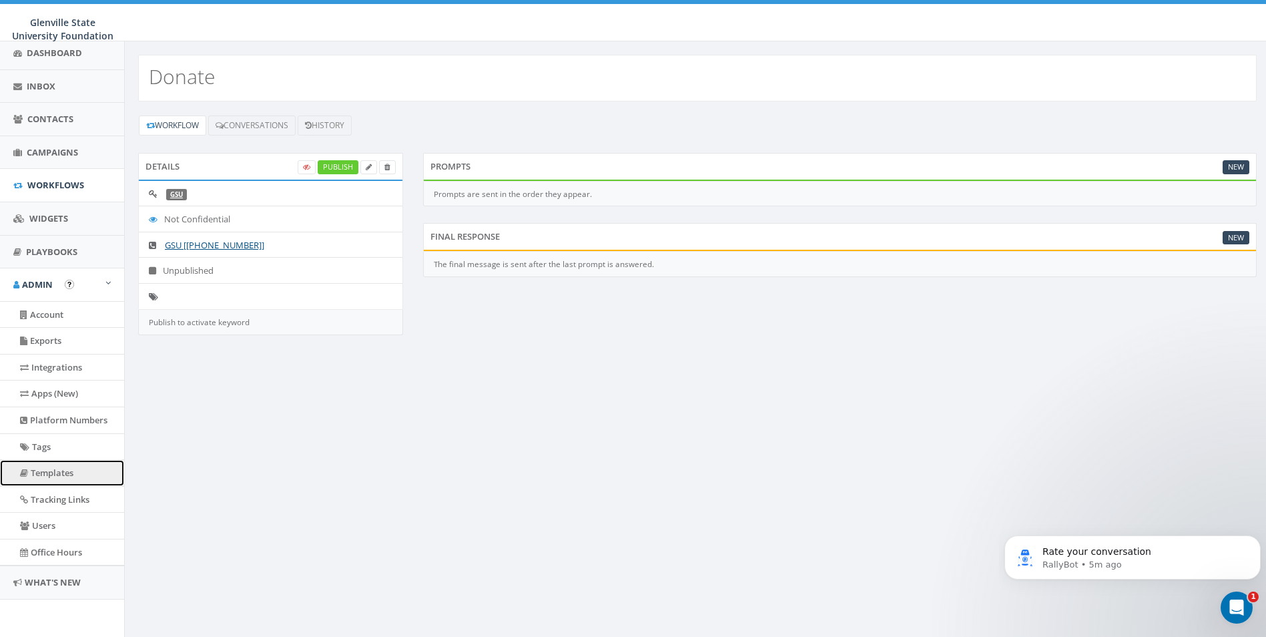
click at [59, 470] on link "Templates" at bounding box center [62, 473] width 124 height 26
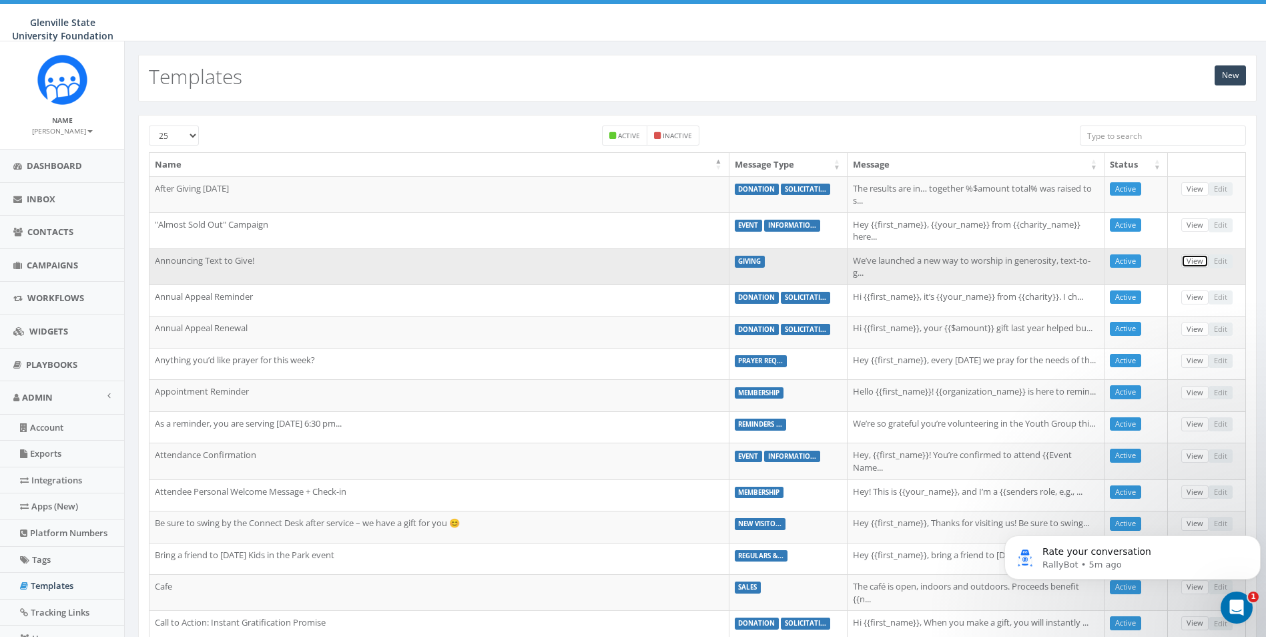
click at [1196, 261] on link "View" at bounding box center [1194, 261] width 27 height 14
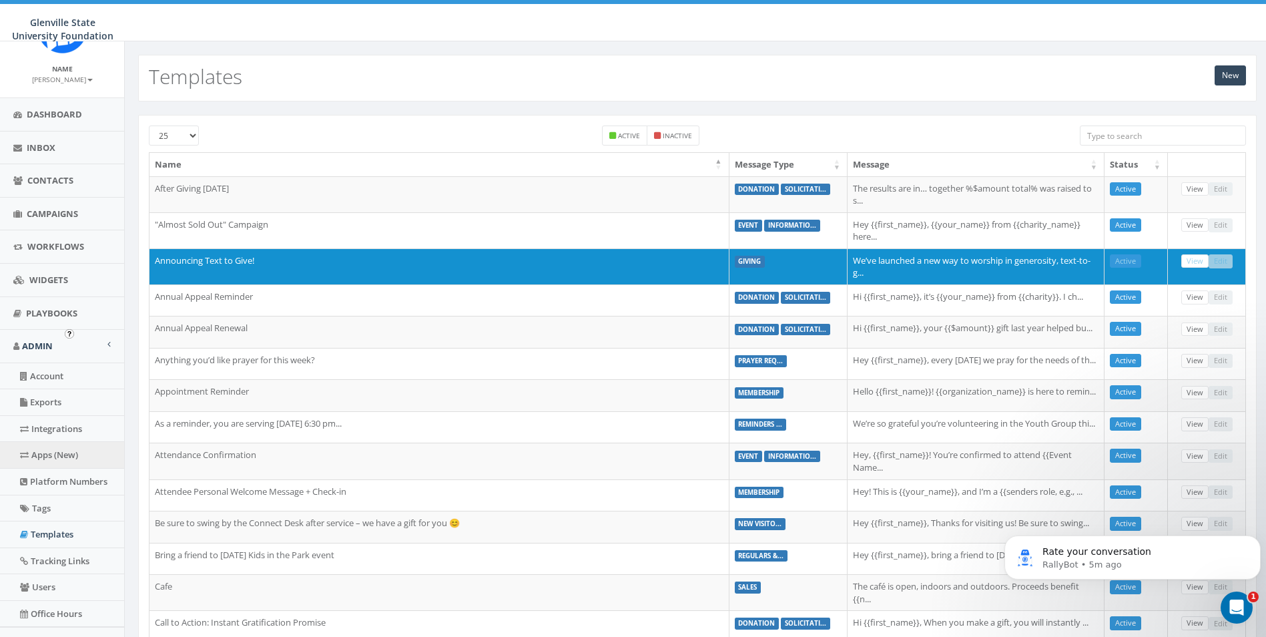
scroll to position [67, 0]
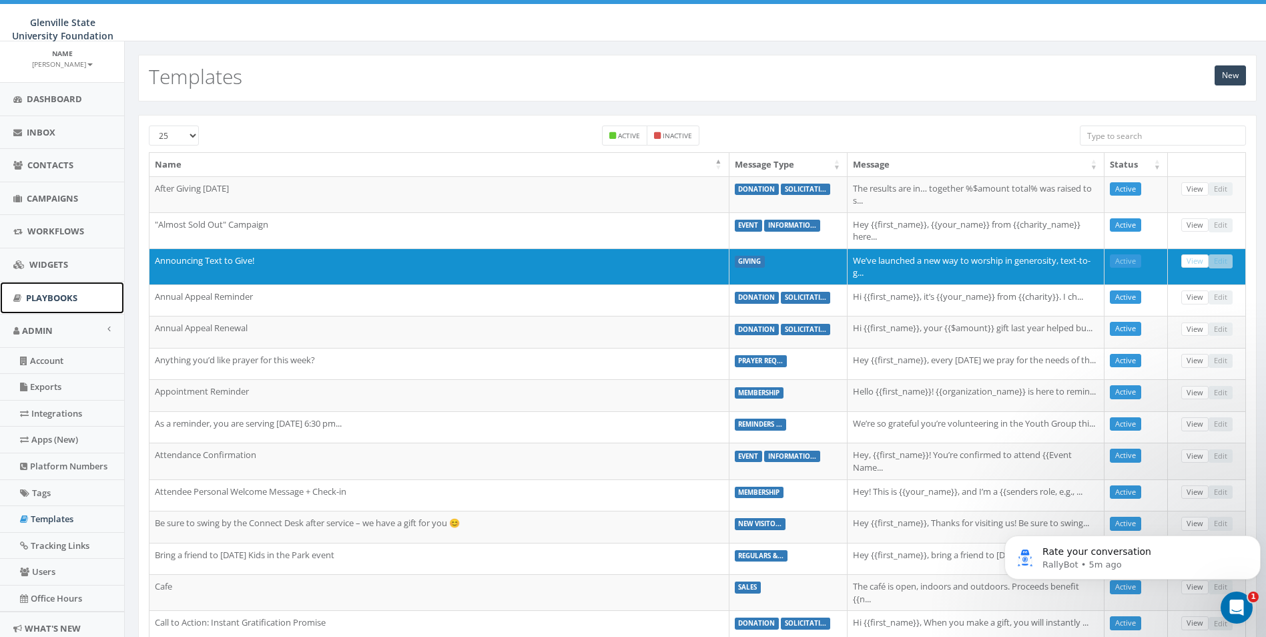
click at [68, 299] on span "Playbooks" at bounding box center [51, 298] width 51 height 12
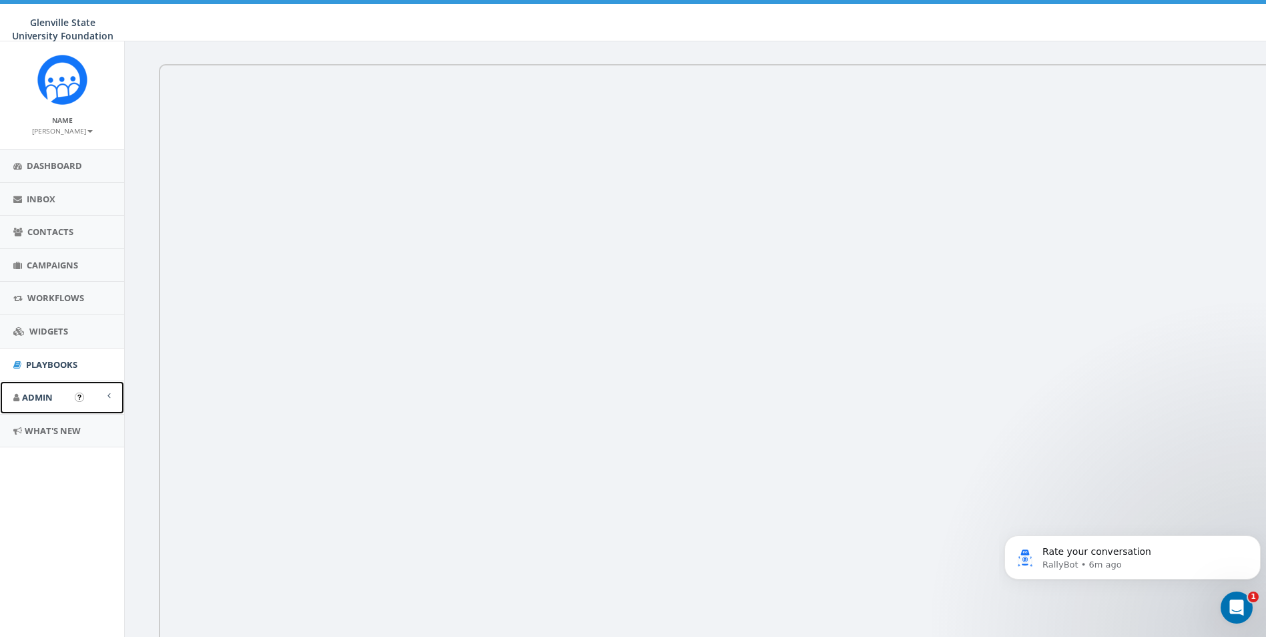
click at [67, 395] on link "Admin" at bounding box center [62, 397] width 124 height 33
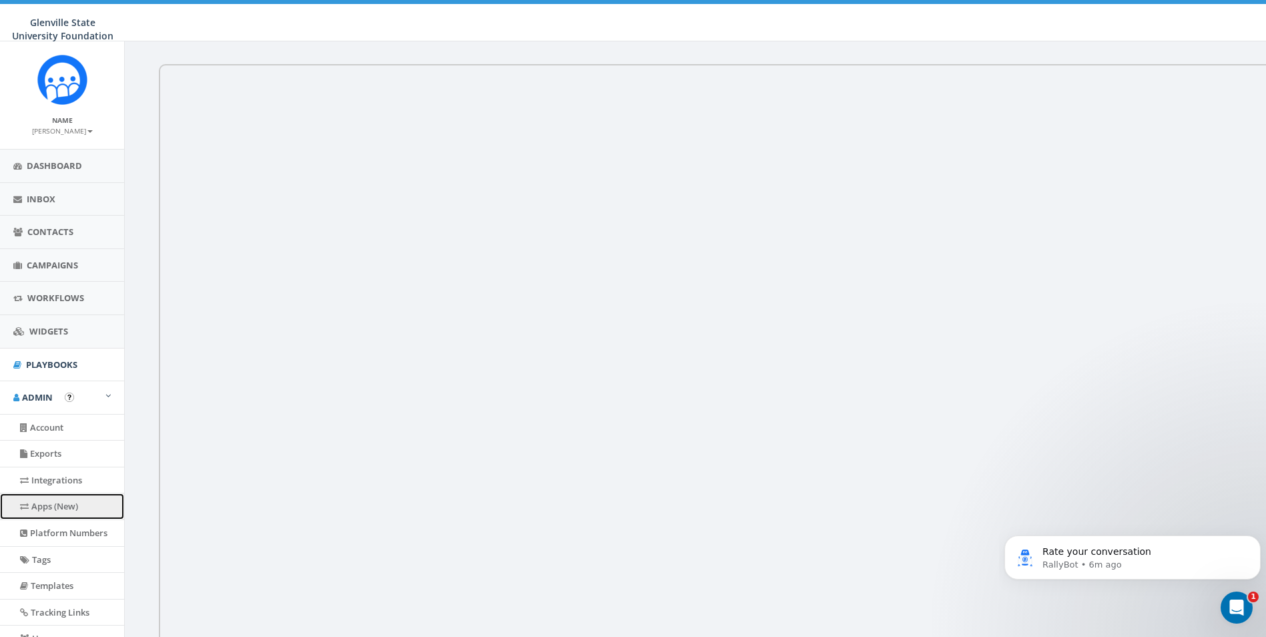
click at [61, 503] on link "Apps (New)" at bounding box center [62, 506] width 124 height 26
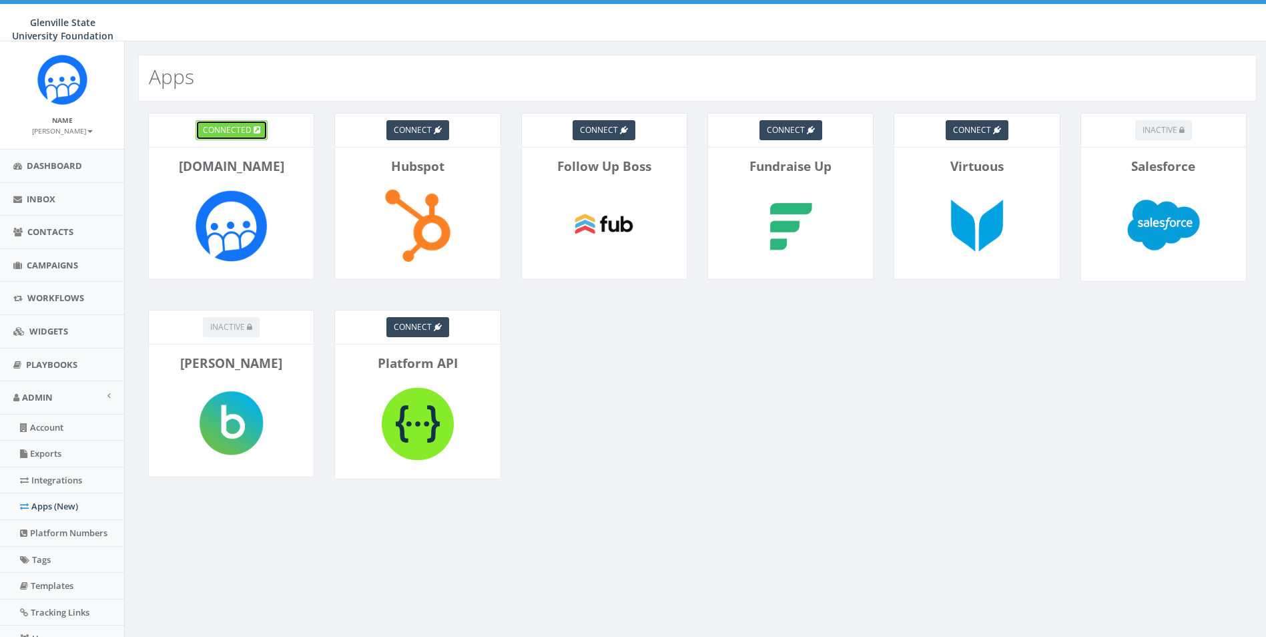
click at [241, 131] on span "connected" at bounding box center [227, 129] width 49 height 11
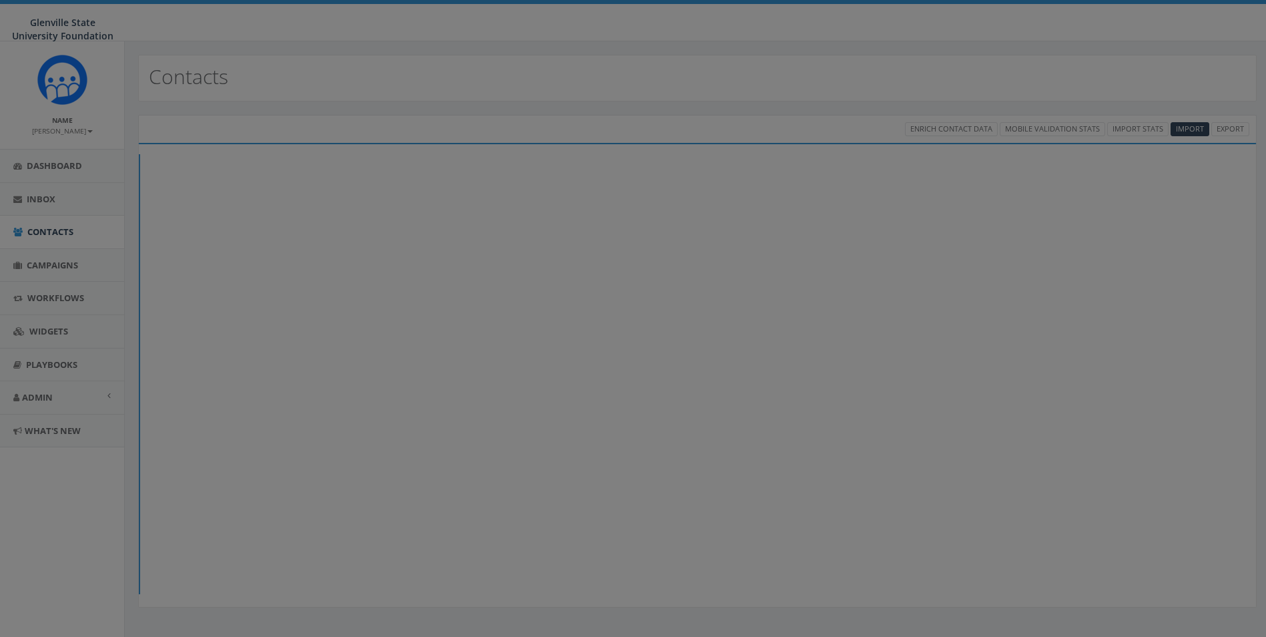
select select
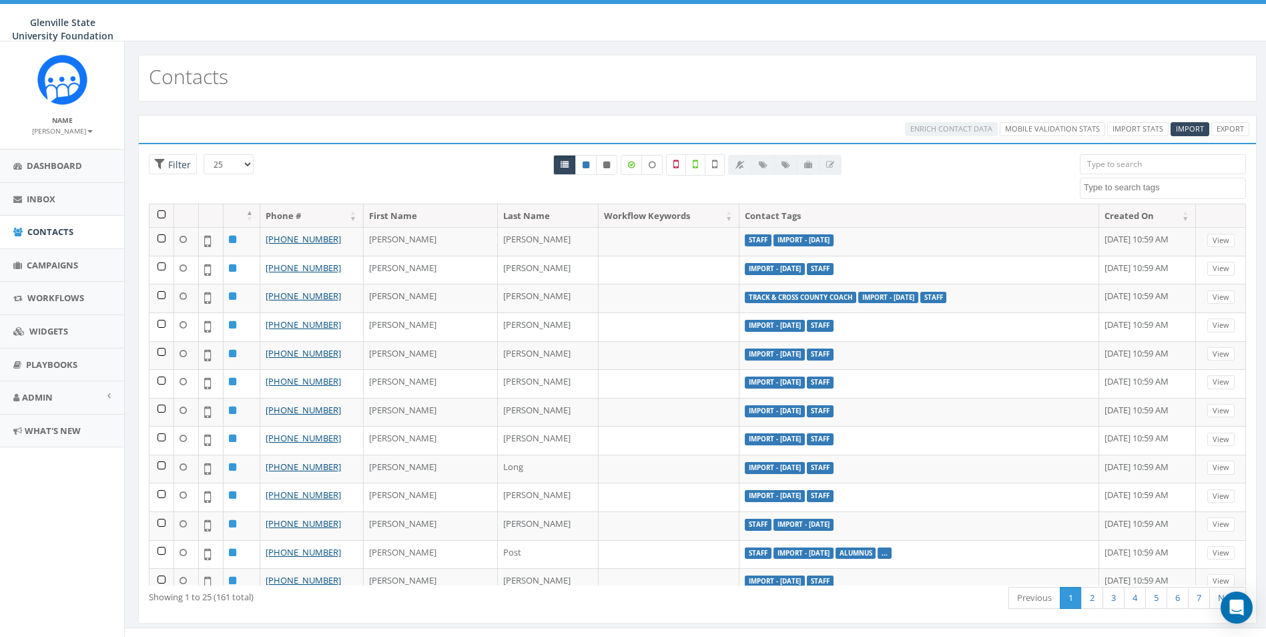
click at [842, 14] on div "Glenville State University Foundation Glenville State University Foundation Pro…" at bounding box center [633, 20] width 1266 height 41
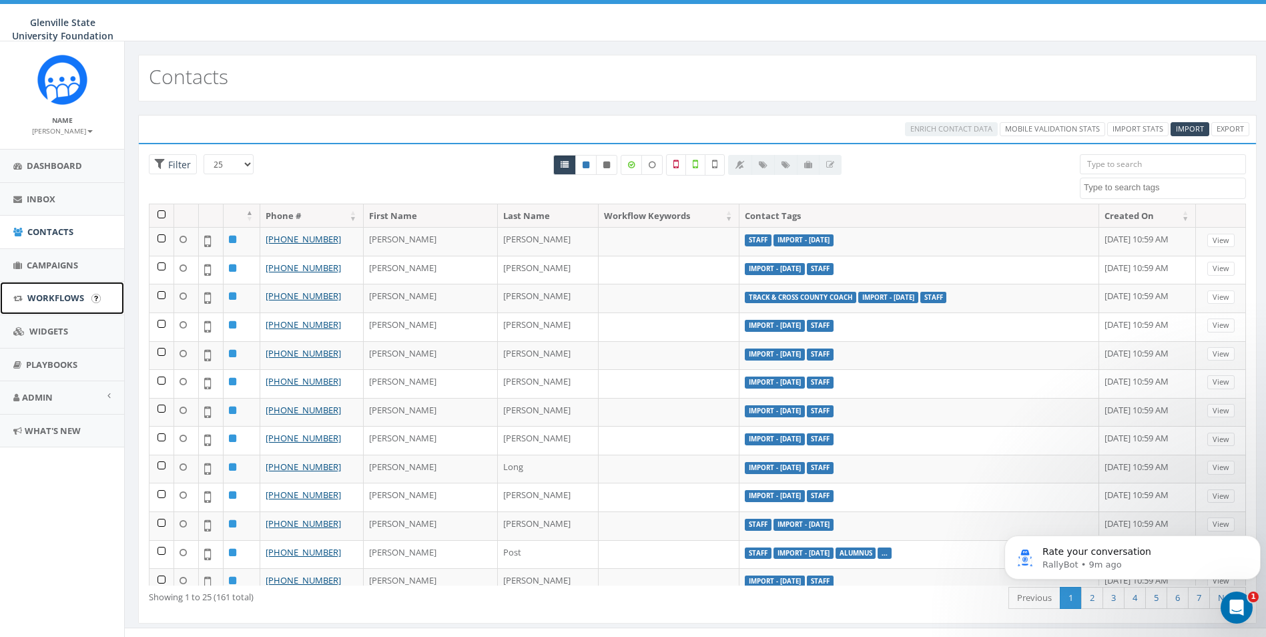
click at [54, 298] on span "Workflows" at bounding box center [55, 298] width 57 height 12
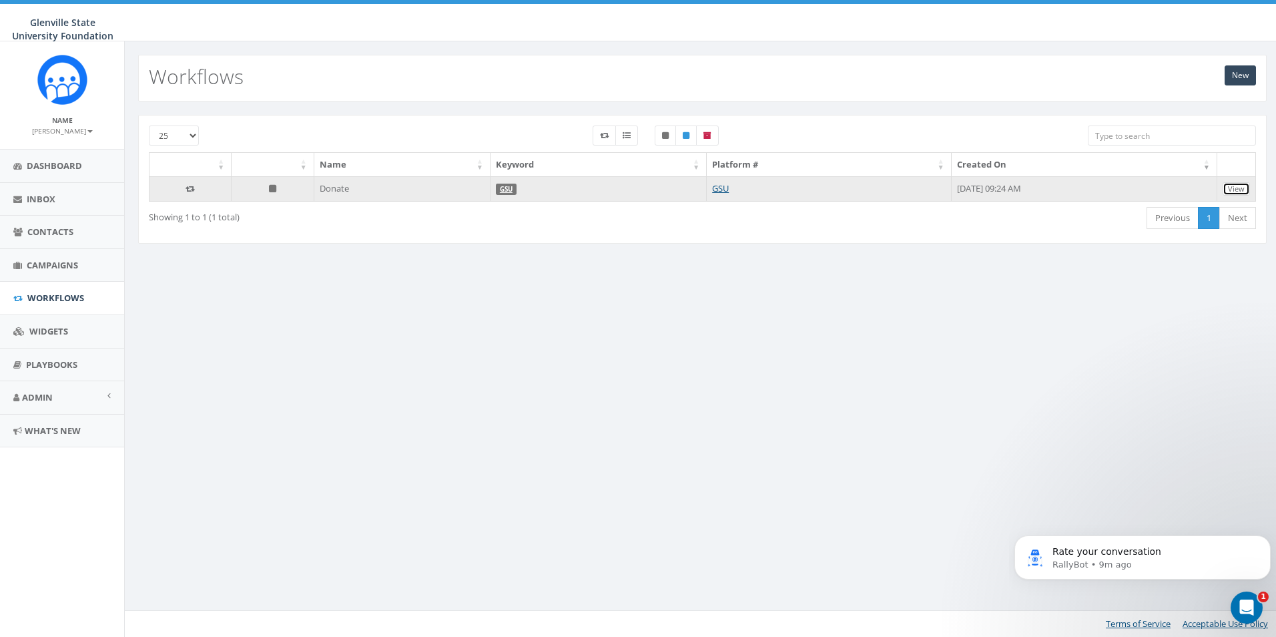
click at [1242, 187] on link "View" at bounding box center [1236, 189] width 27 height 14
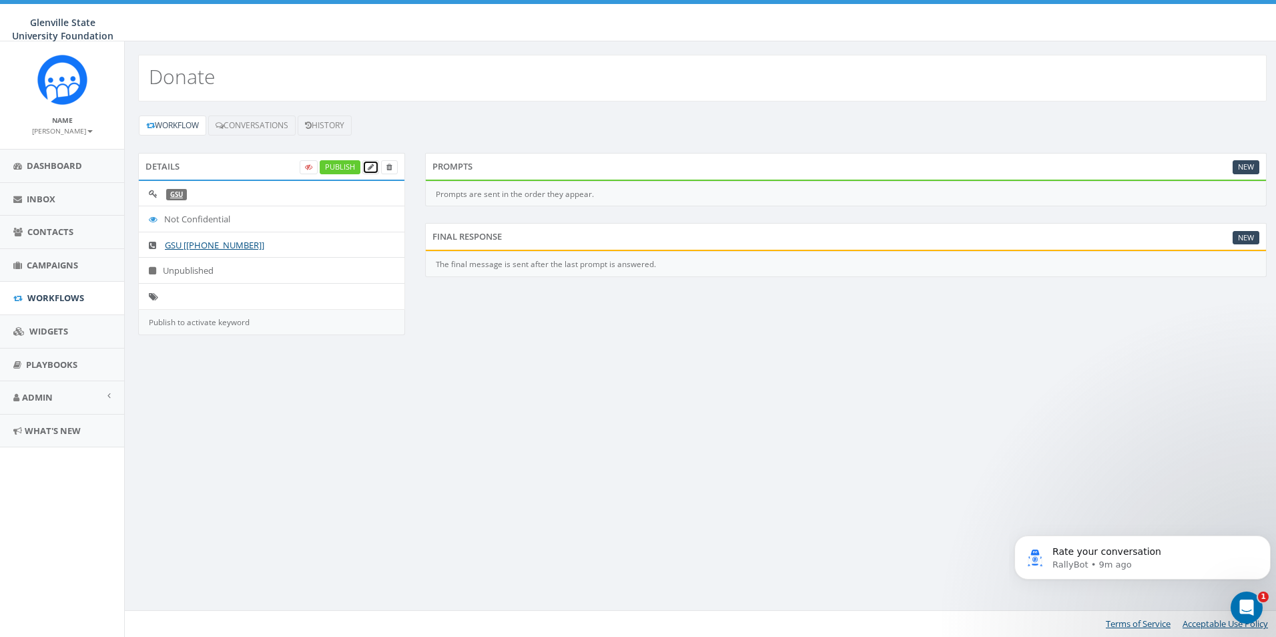
click at [370, 170] on icon at bounding box center [371, 167] width 6 height 7
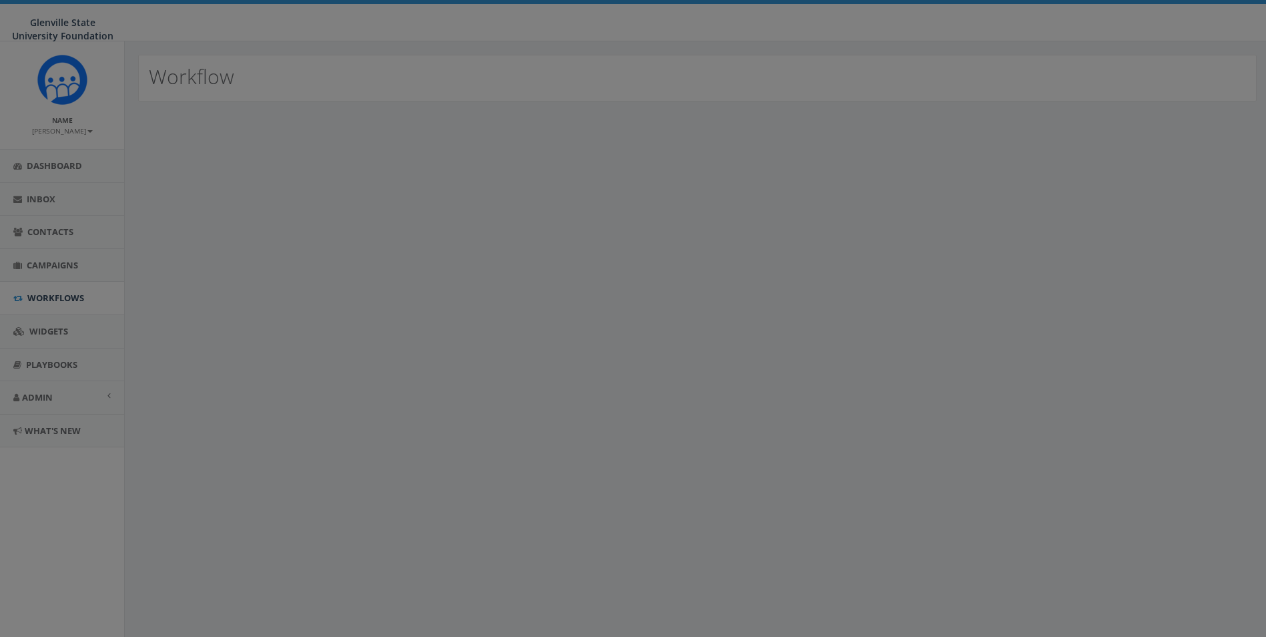
select select
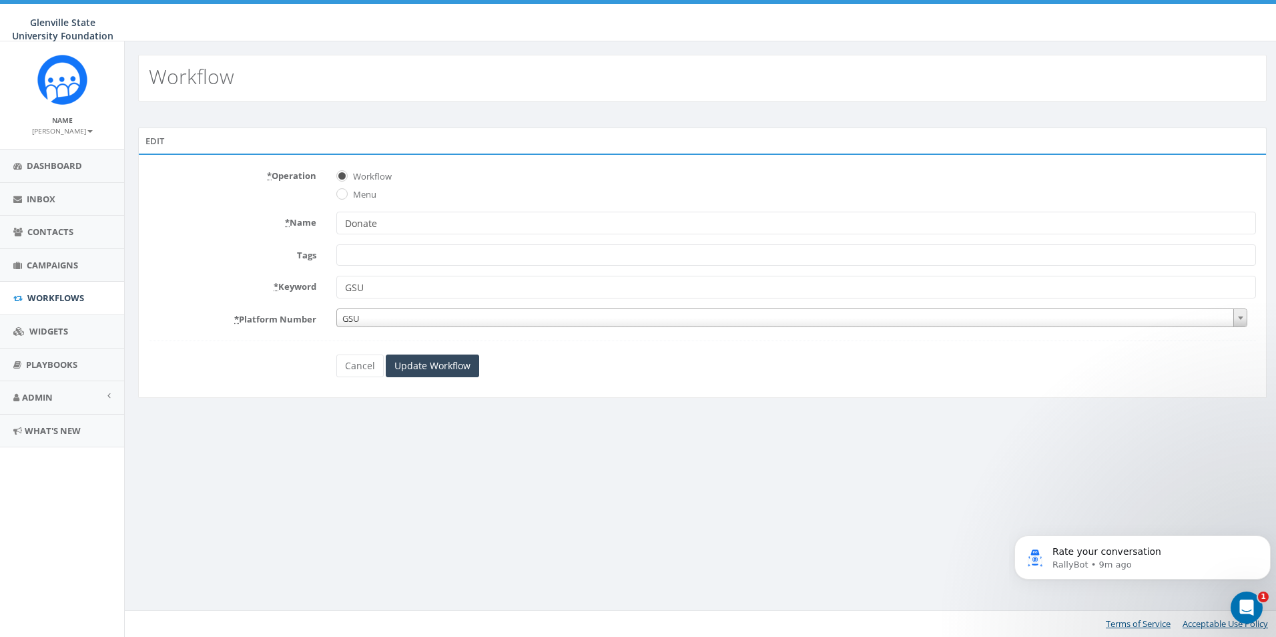
drag, startPoint x: 474, startPoint y: 233, endPoint x: 336, endPoint y: 218, distance: 139.0
click at [336, 218] on div "Donate" at bounding box center [796, 223] width 940 height 23
type input "Opt In"
drag, startPoint x: 374, startPoint y: 285, endPoint x: 328, endPoint y: 293, distance: 47.4
click at [328, 293] on div "GSU" at bounding box center [796, 287] width 940 height 23
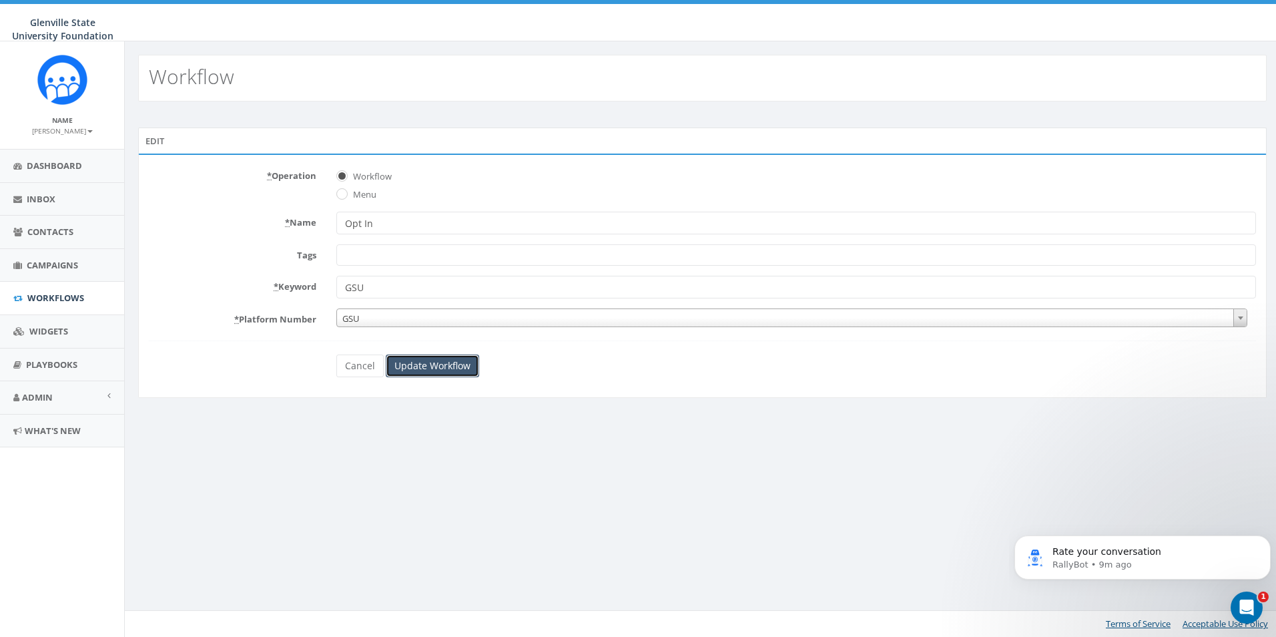
click at [446, 371] on input "Update Workflow" at bounding box center [432, 365] width 93 height 23
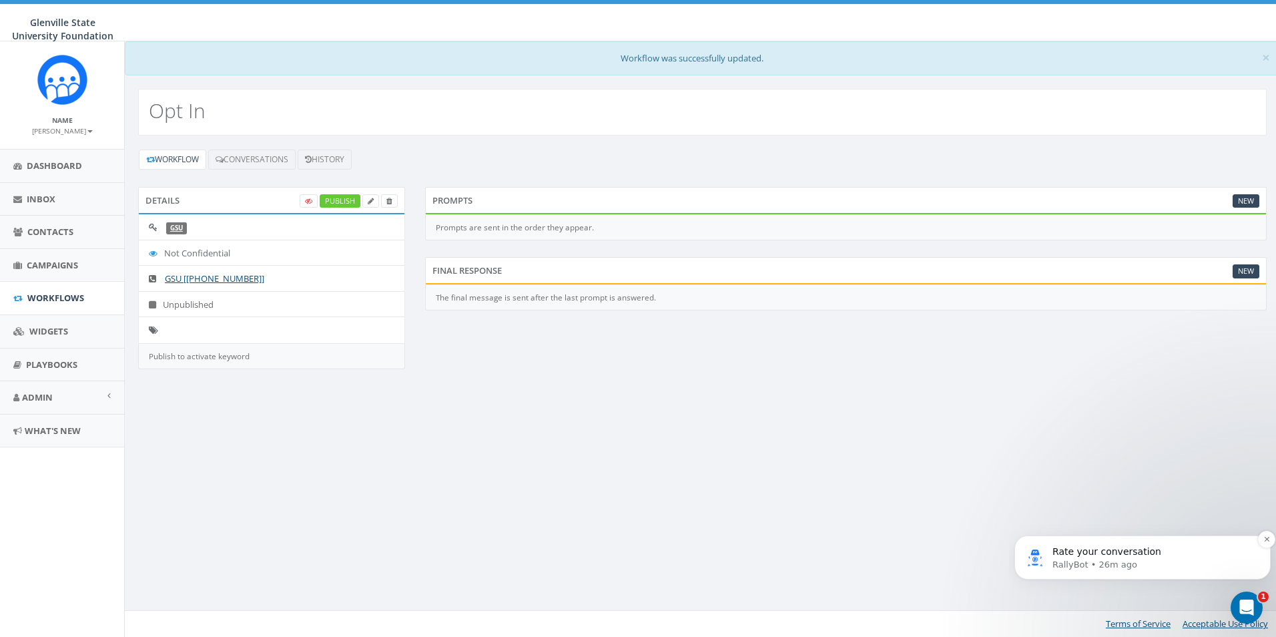
click at [1169, 556] on p "Rate your conversation" at bounding box center [1154, 551] width 202 height 13
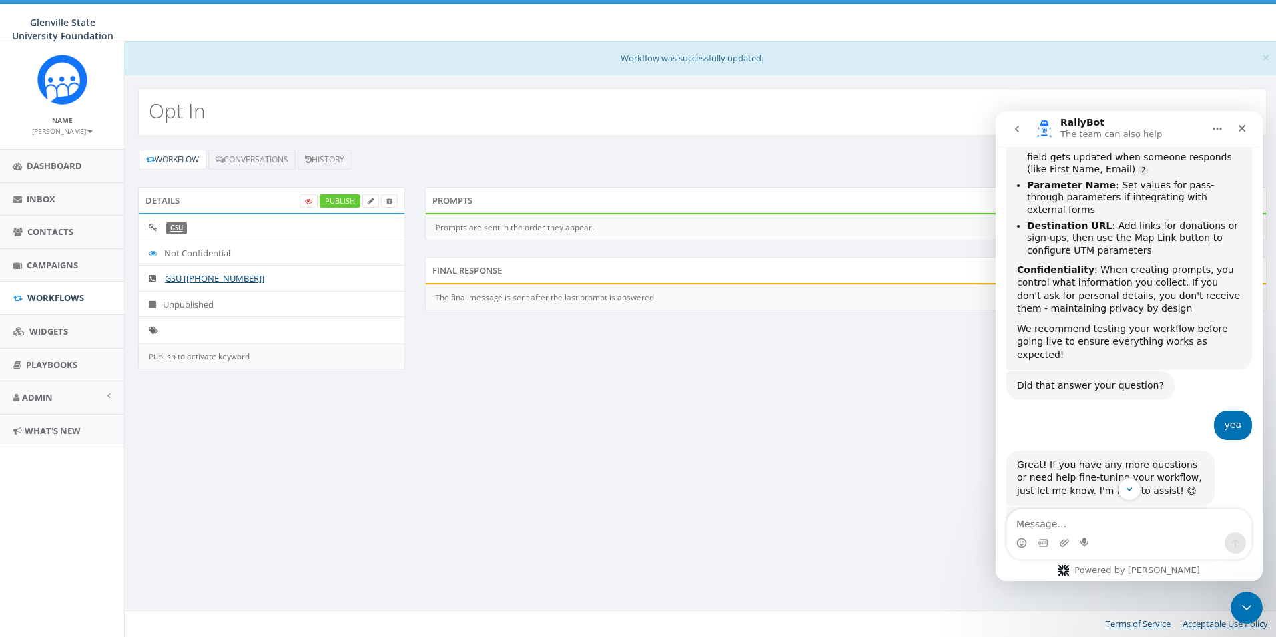
scroll to position [1090, 0]
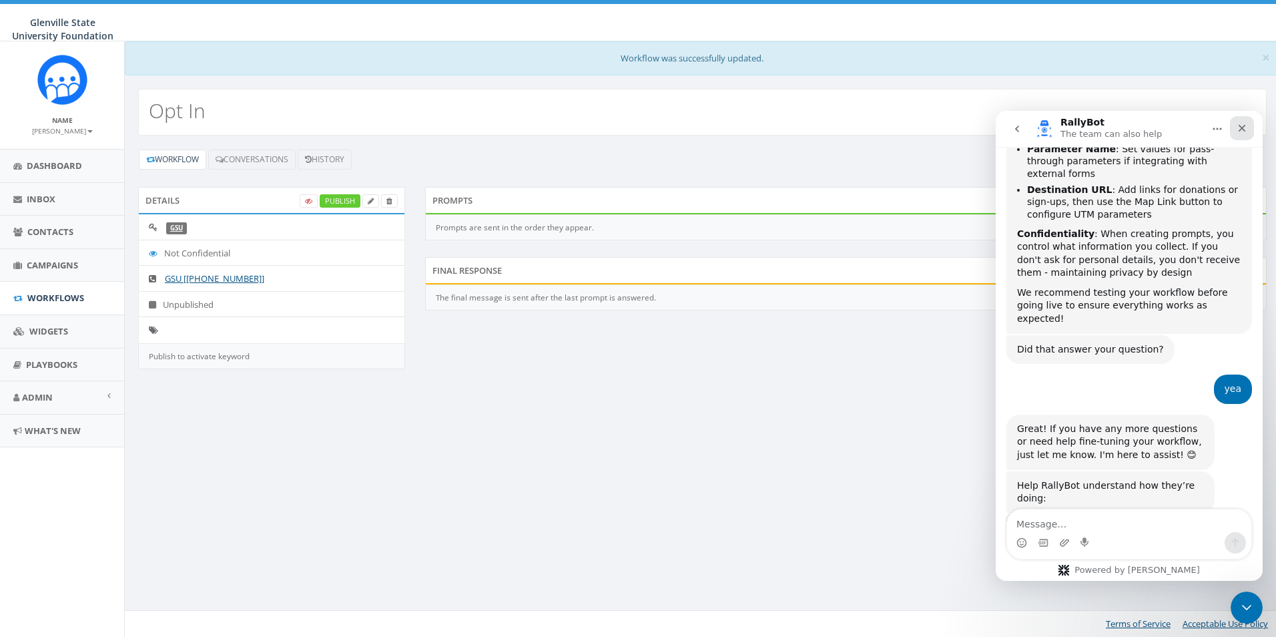
click at [1242, 123] on icon "Close" at bounding box center [1242, 128] width 11 height 11
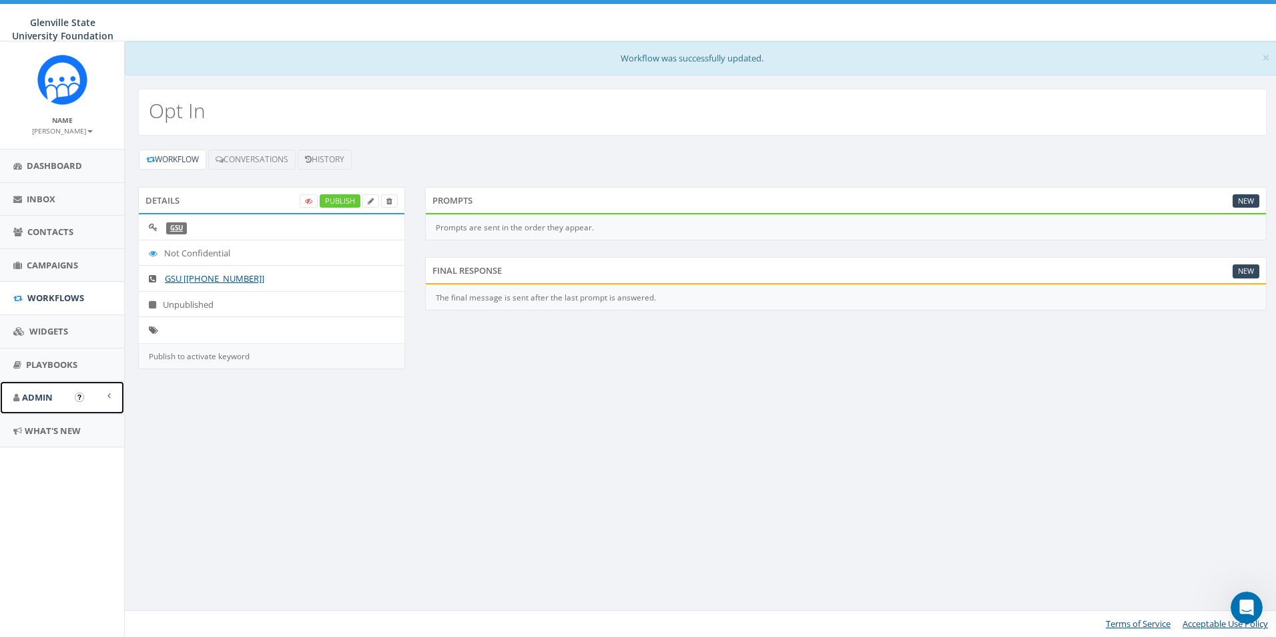
click at [52, 399] on span "Admin" at bounding box center [37, 397] width 31 height 12
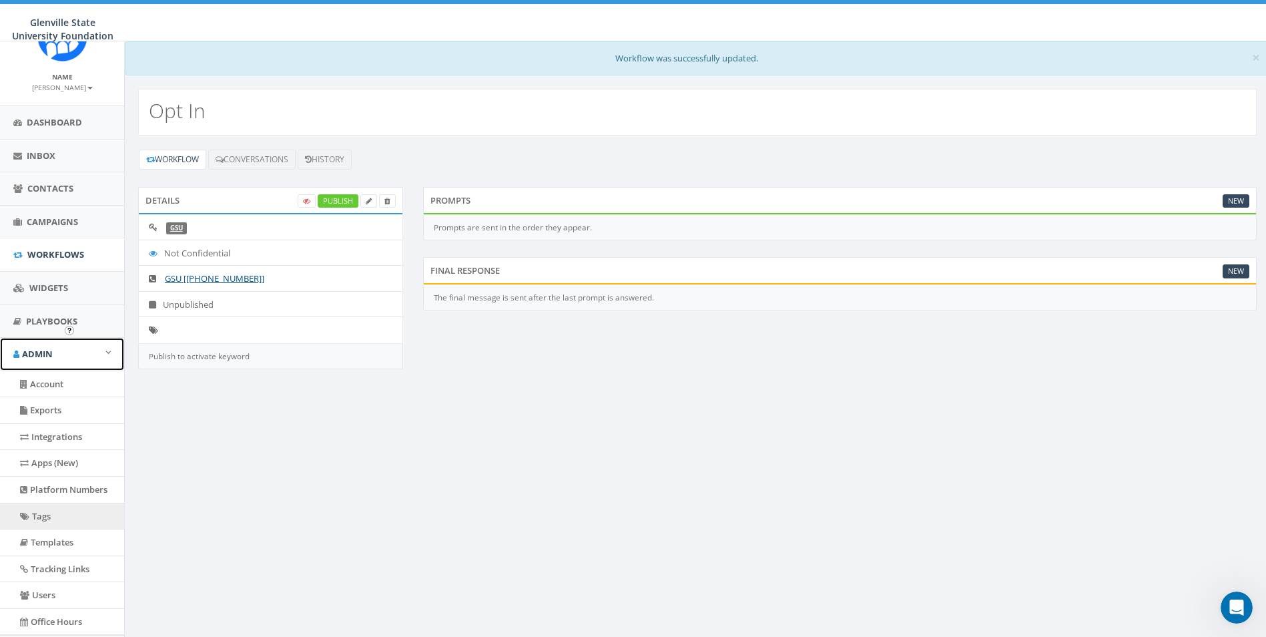
scroll to position [67, 0]
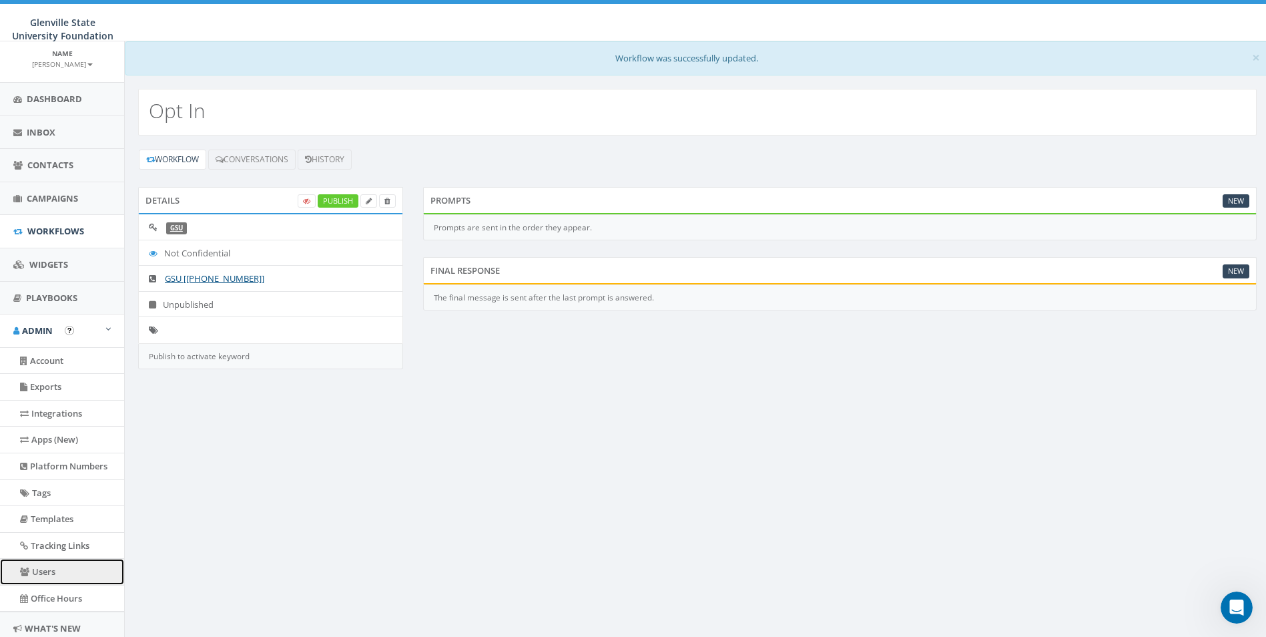
click at [41, 567] on link "Users" at bounding box center [62, 572] width 124 height 26
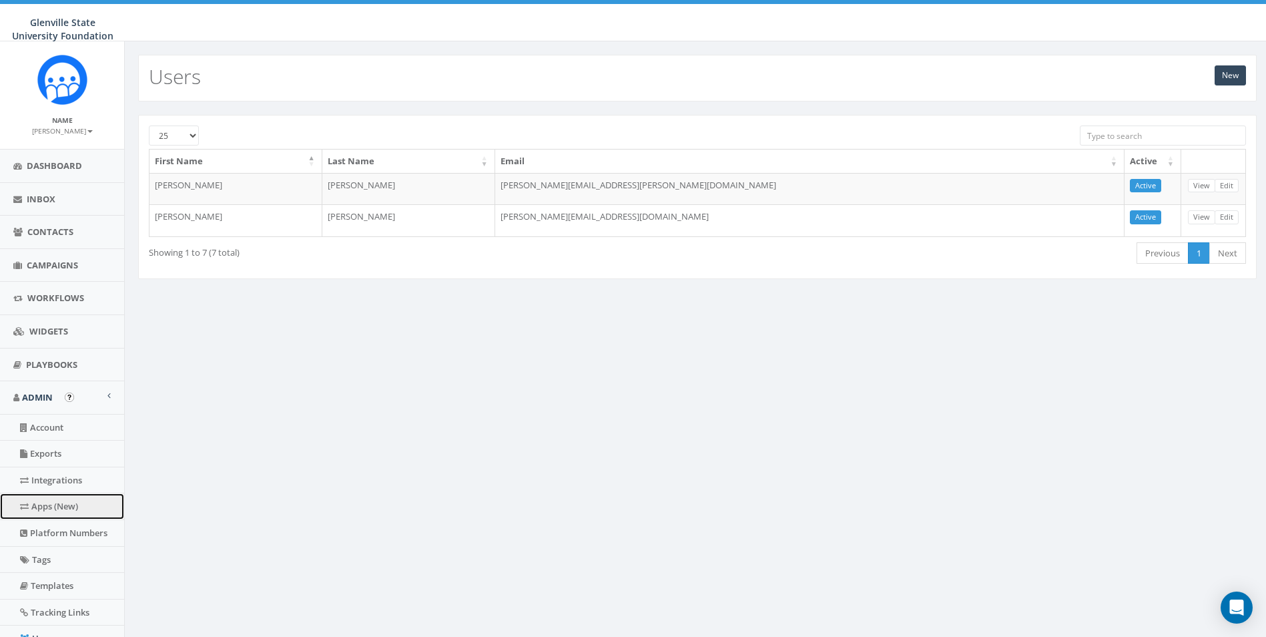
click at [56, 509] on link "Apps (New)" at bounding box center [62, 506] width 124 height 26
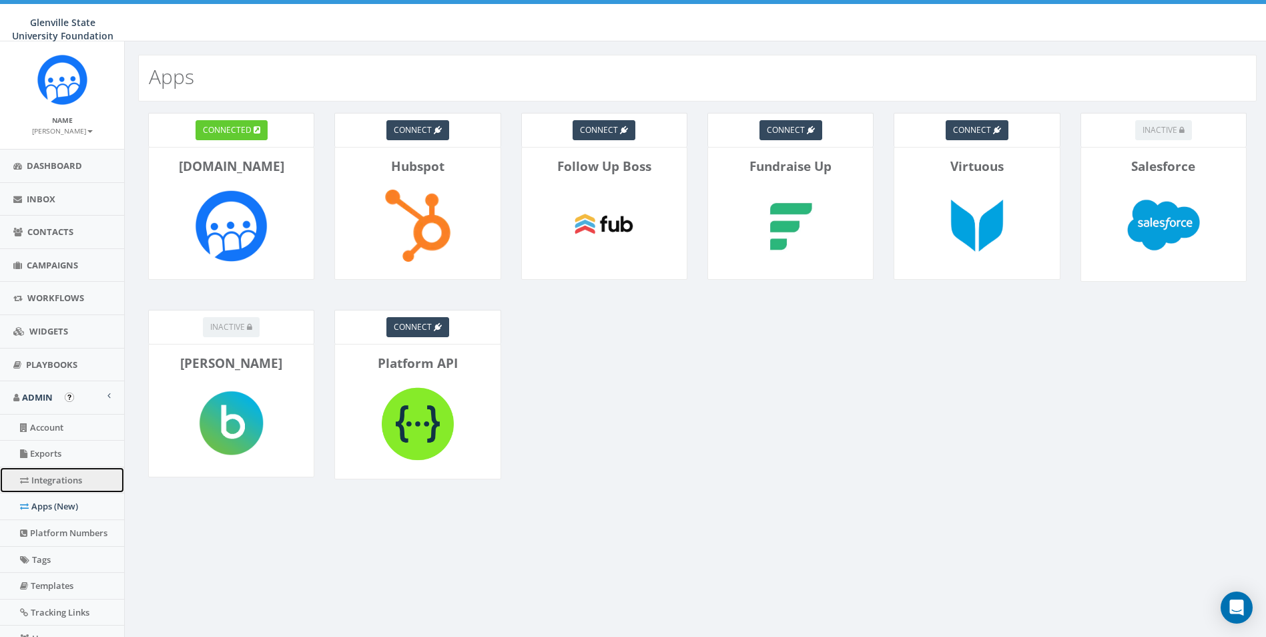
click at [47, 471] on link "Integrations" at bounding box center [62, 480] width 124 height 26
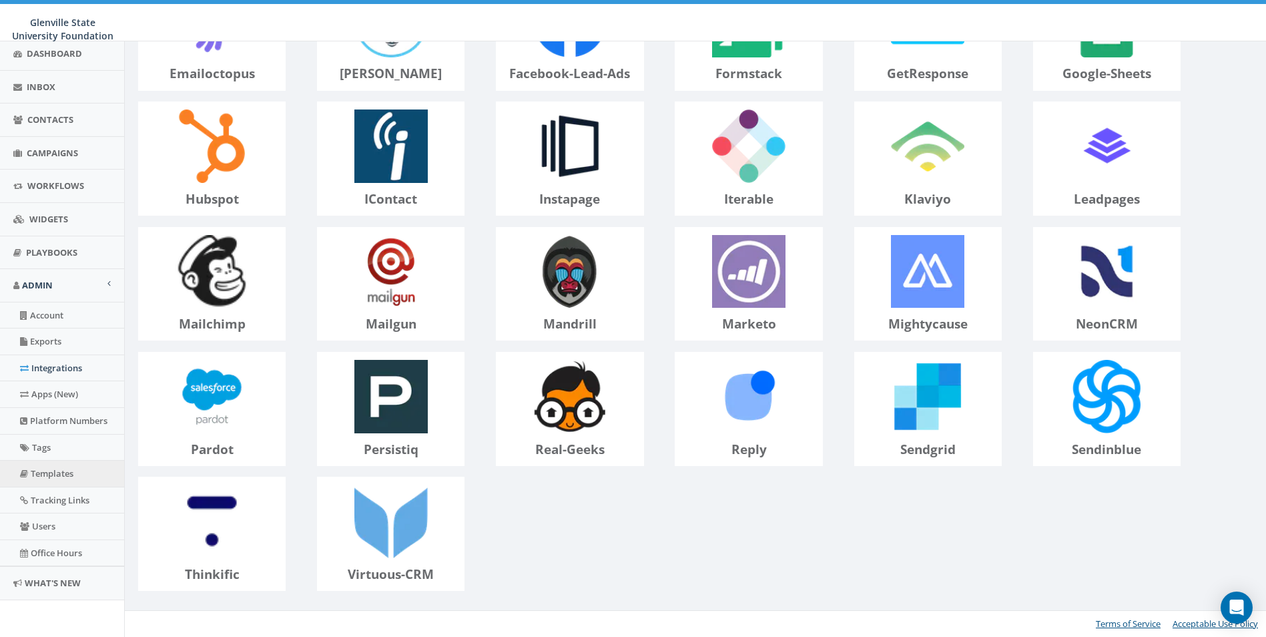
scroll to position [113, 0]
click at [76, 389] on link "Apps (New)" at bounding box center [62, 393] width 124 height 26
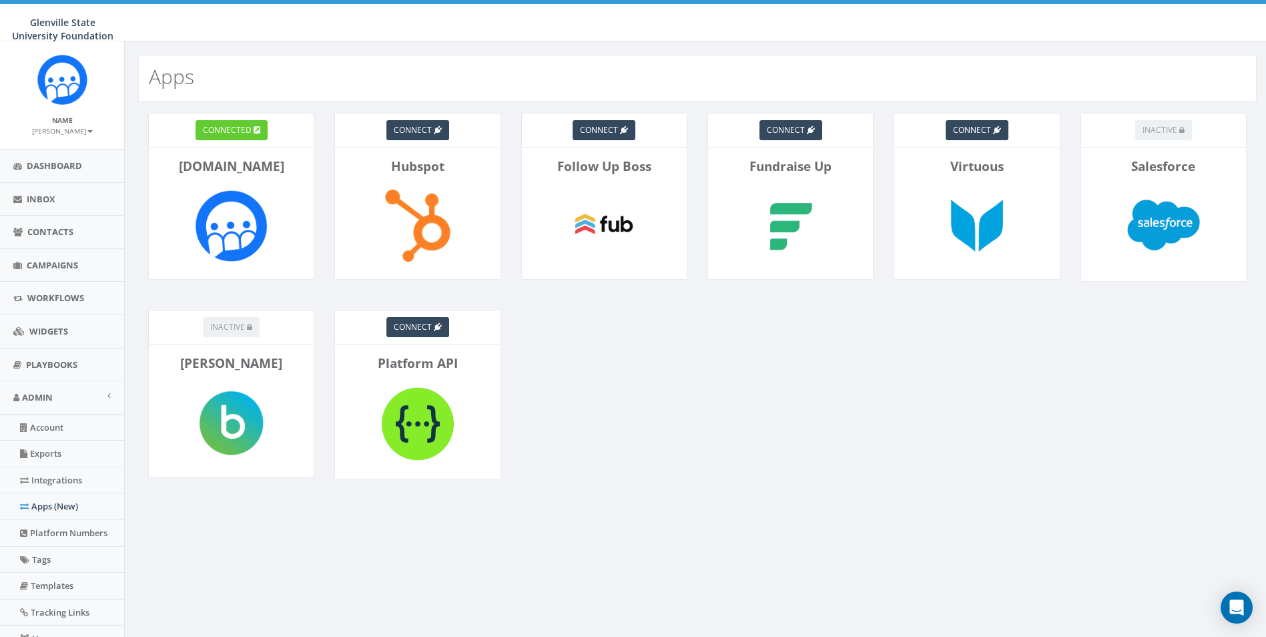
click at [74, 128] on small "[PERSON_NAME]" at bounding box center [62, 130] width 61 height 9
click at [73, 425] on link "Account" at bounding box center [62, 428] width 124 height 26
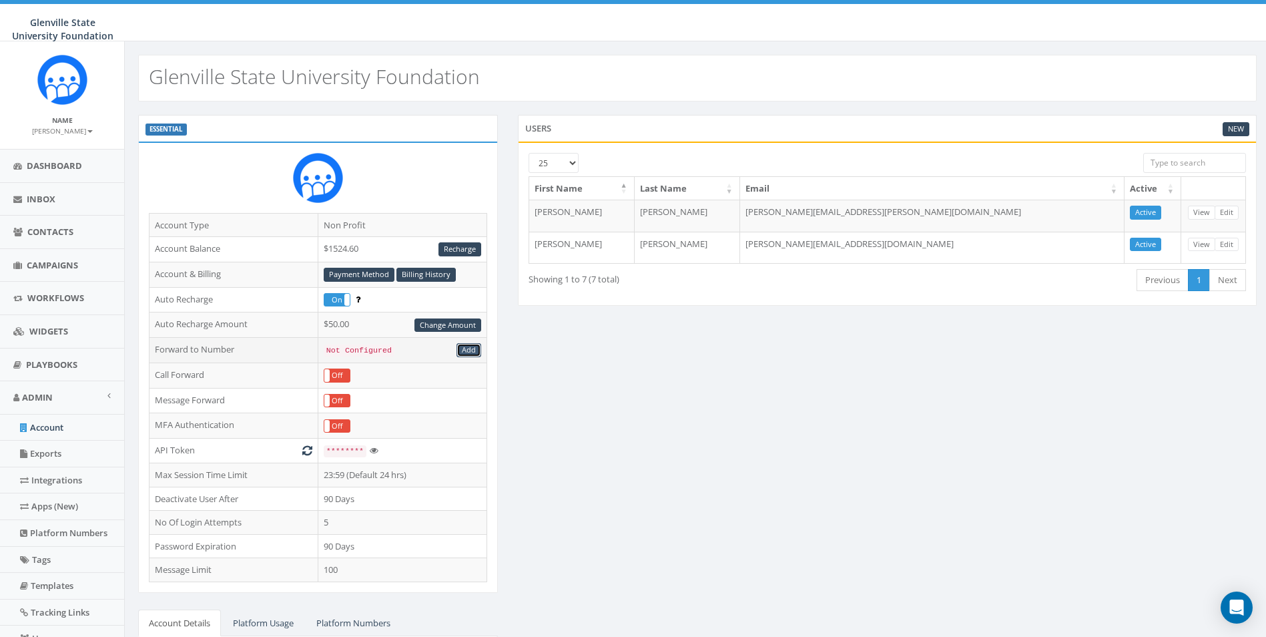
click at [465, 346] on link "Add" at bounding box center [469, 350] width 25 height 14
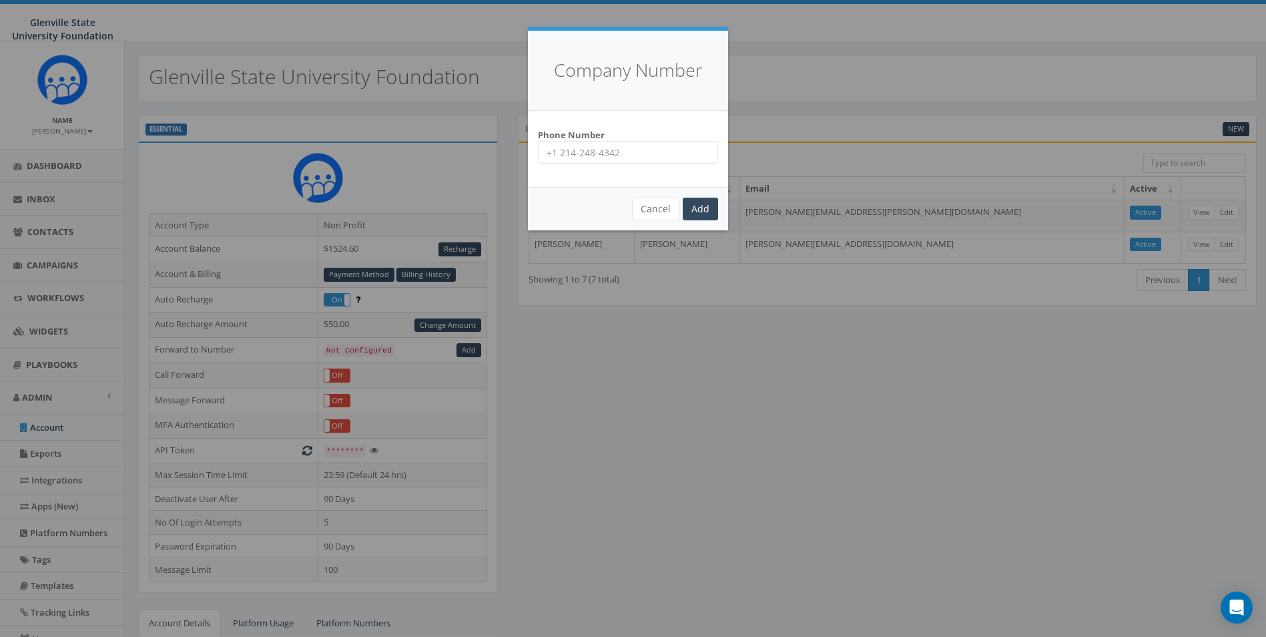
click at [575, 155] on input "Phone Number" at bounding box center [628, 152] width 180 height 23
type input "304-462-7361"
click at [709, 208] on input "Add" at bounding box center [700, 209] width 35 height 23
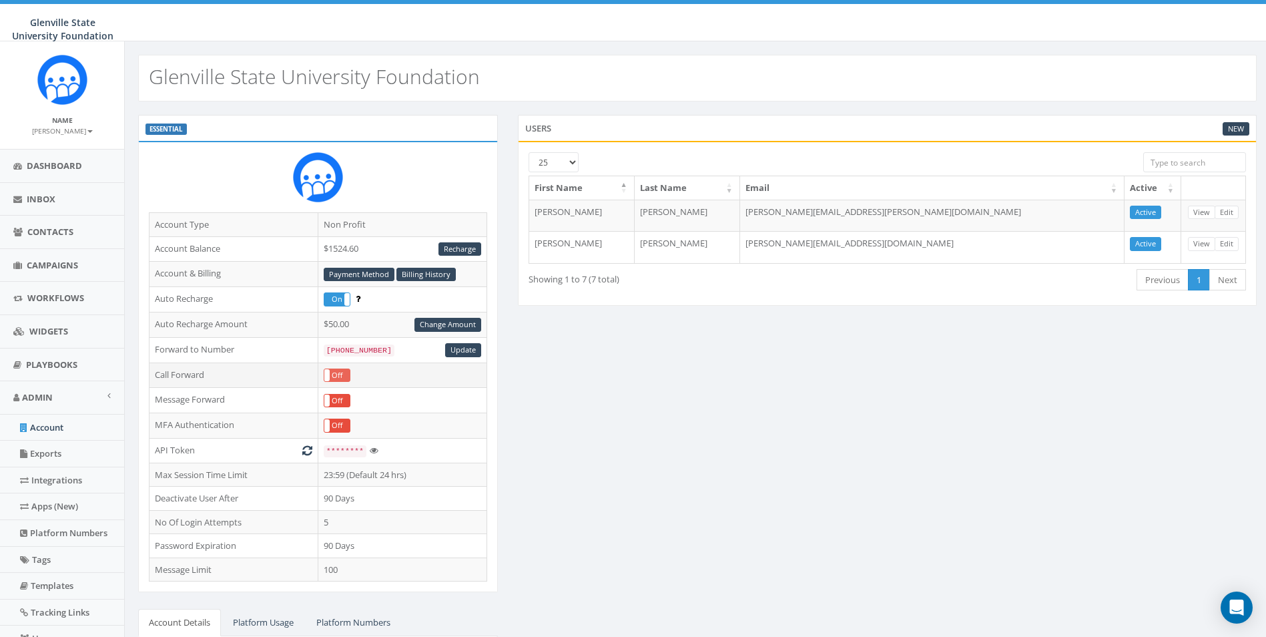
click at [332, 374] on label "Off" at bounding box center [336, 375] width 25 height 13
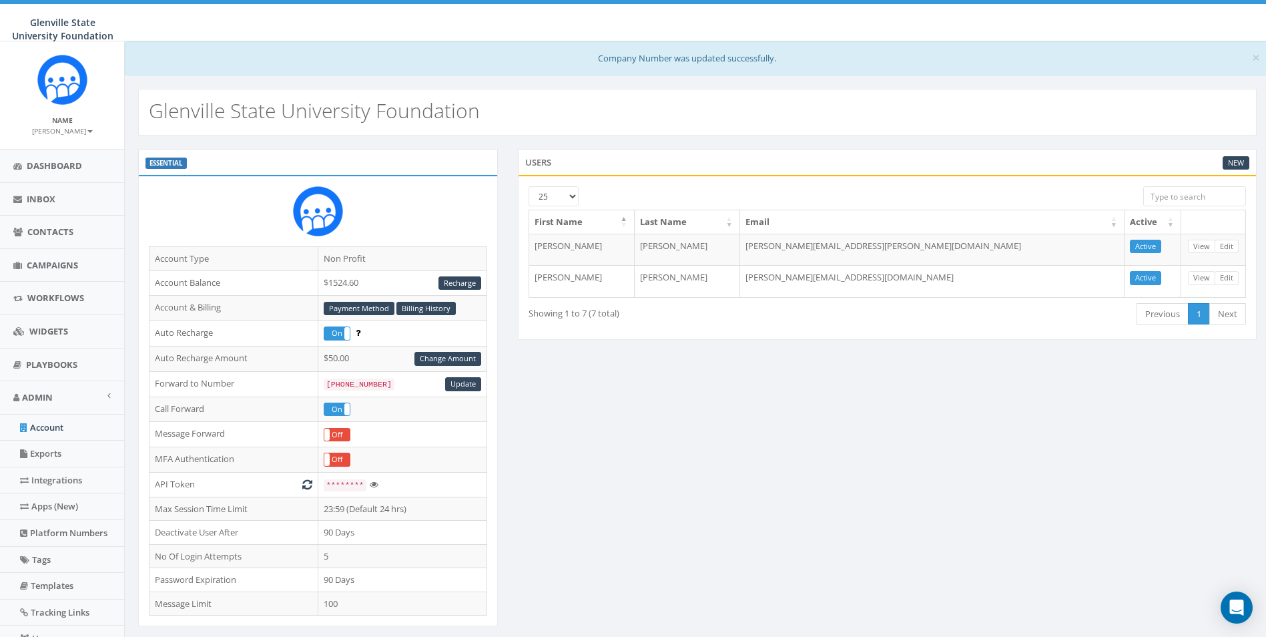
click at [67, 132] on small "[PERSON_NAME]" at bounding box center [62, 130] width 61 height 9
click at [59, 148] on link "Profile" at bounding box center [66, 151] width 105 height 17
